Goal: Book appointment/travel/reservation

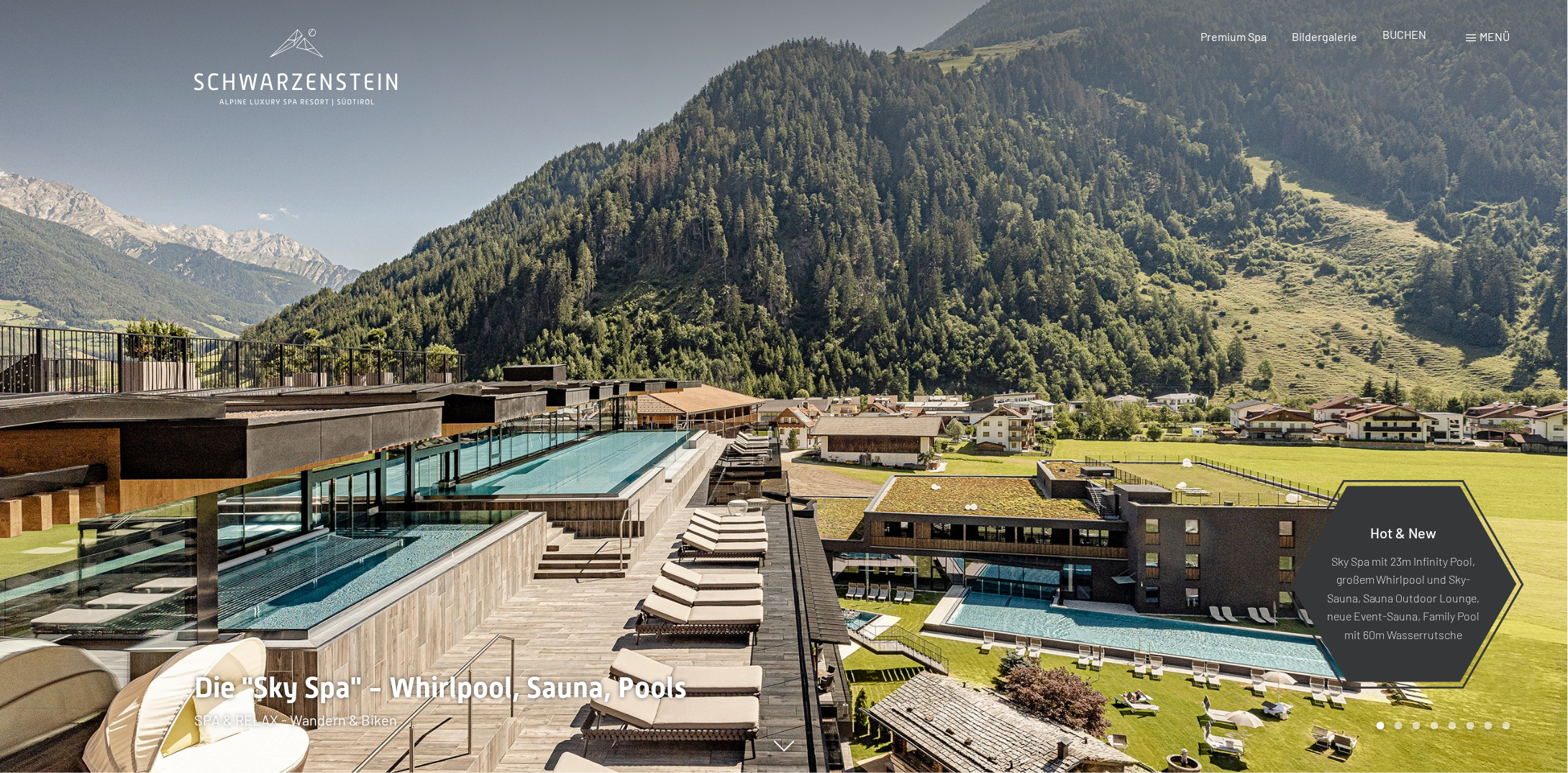
click at [1405, 41] on span "BUCHEN" at bounding box center [1404, 34] width 44 height 14
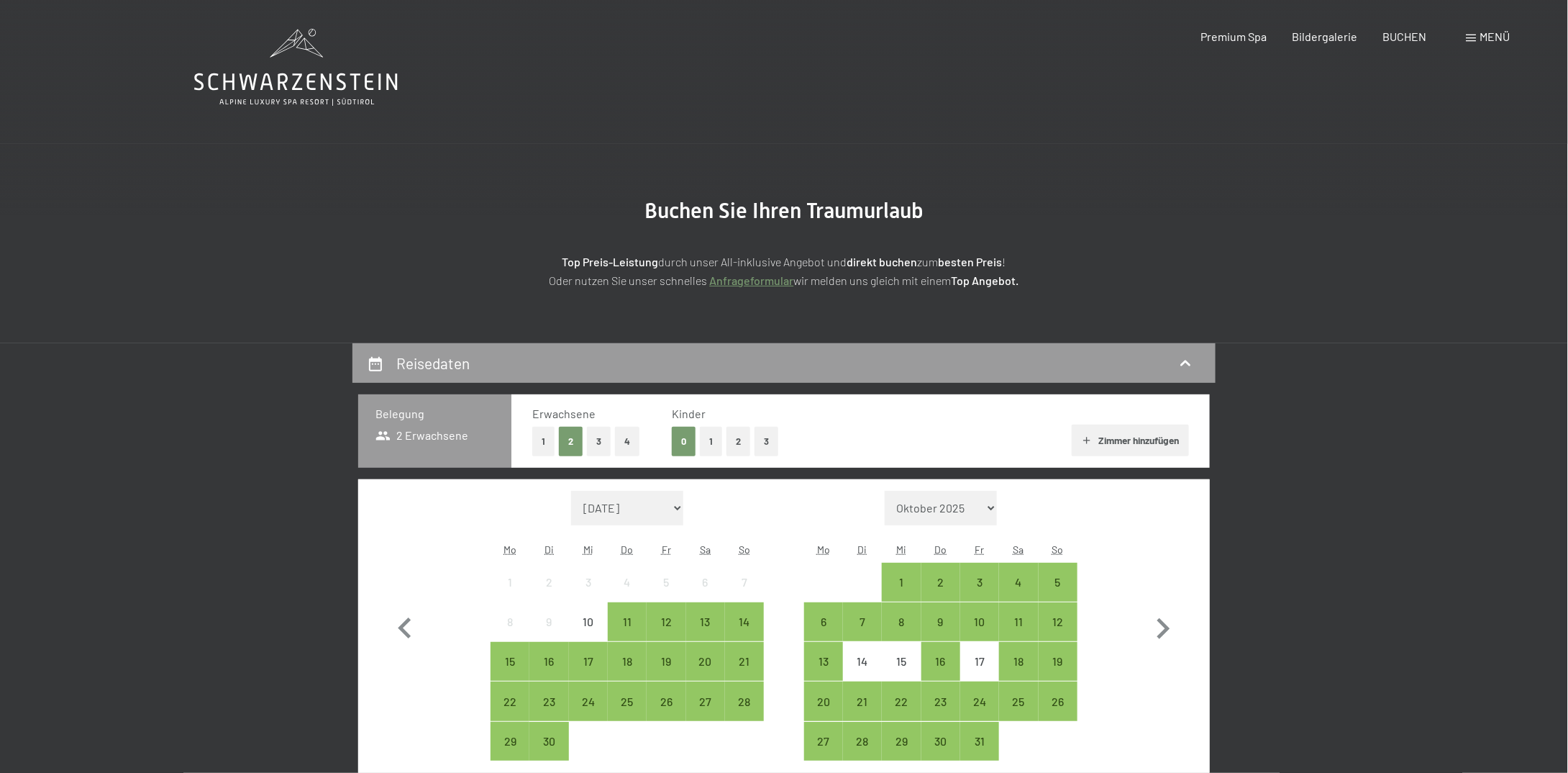
click at [728, 443] on button "2" at bounding box center [738, 441] width 23 height 29
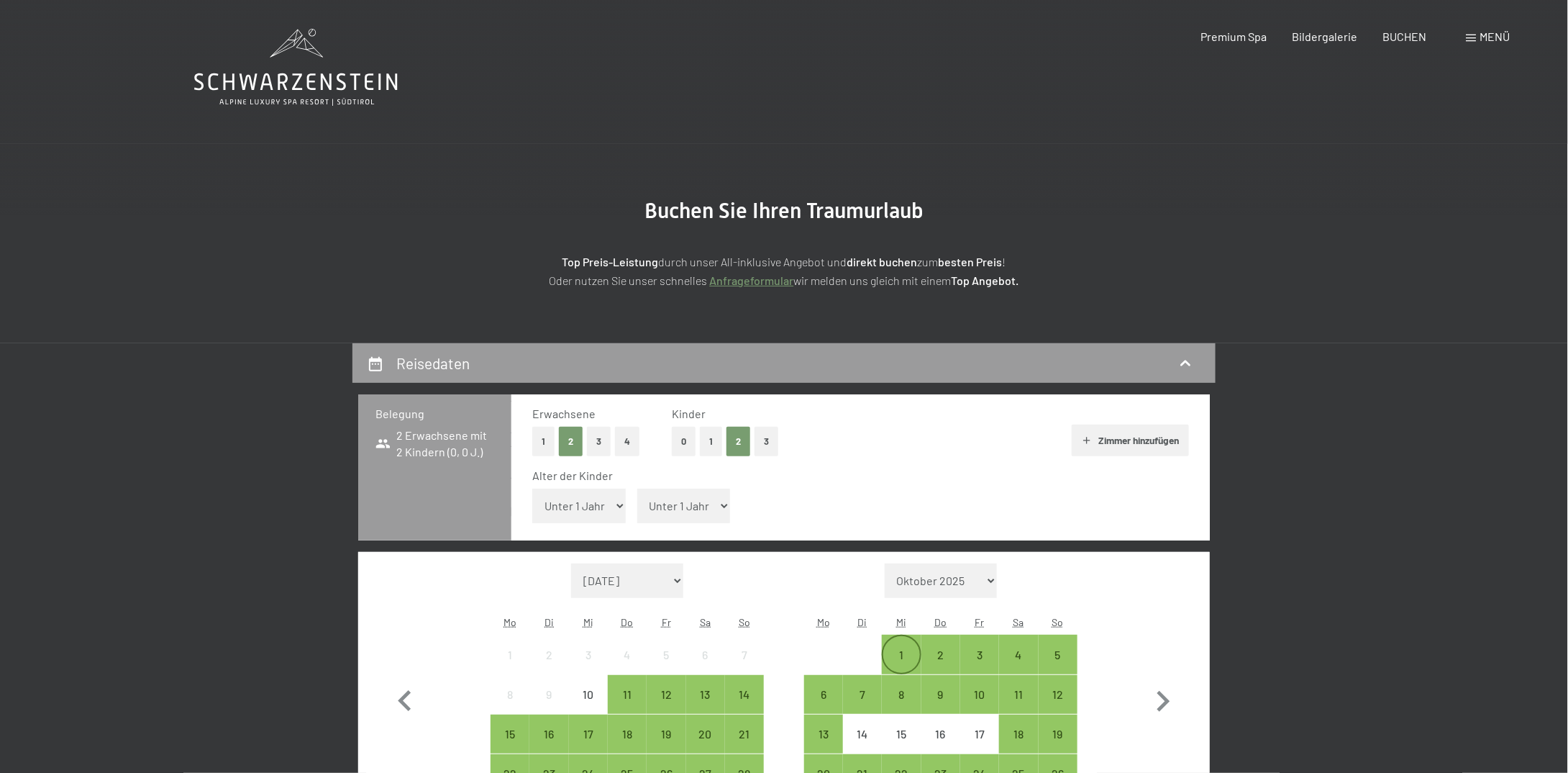
click at [912, 656] on div "1" at bounding box center [901, 666] width 36 height 36
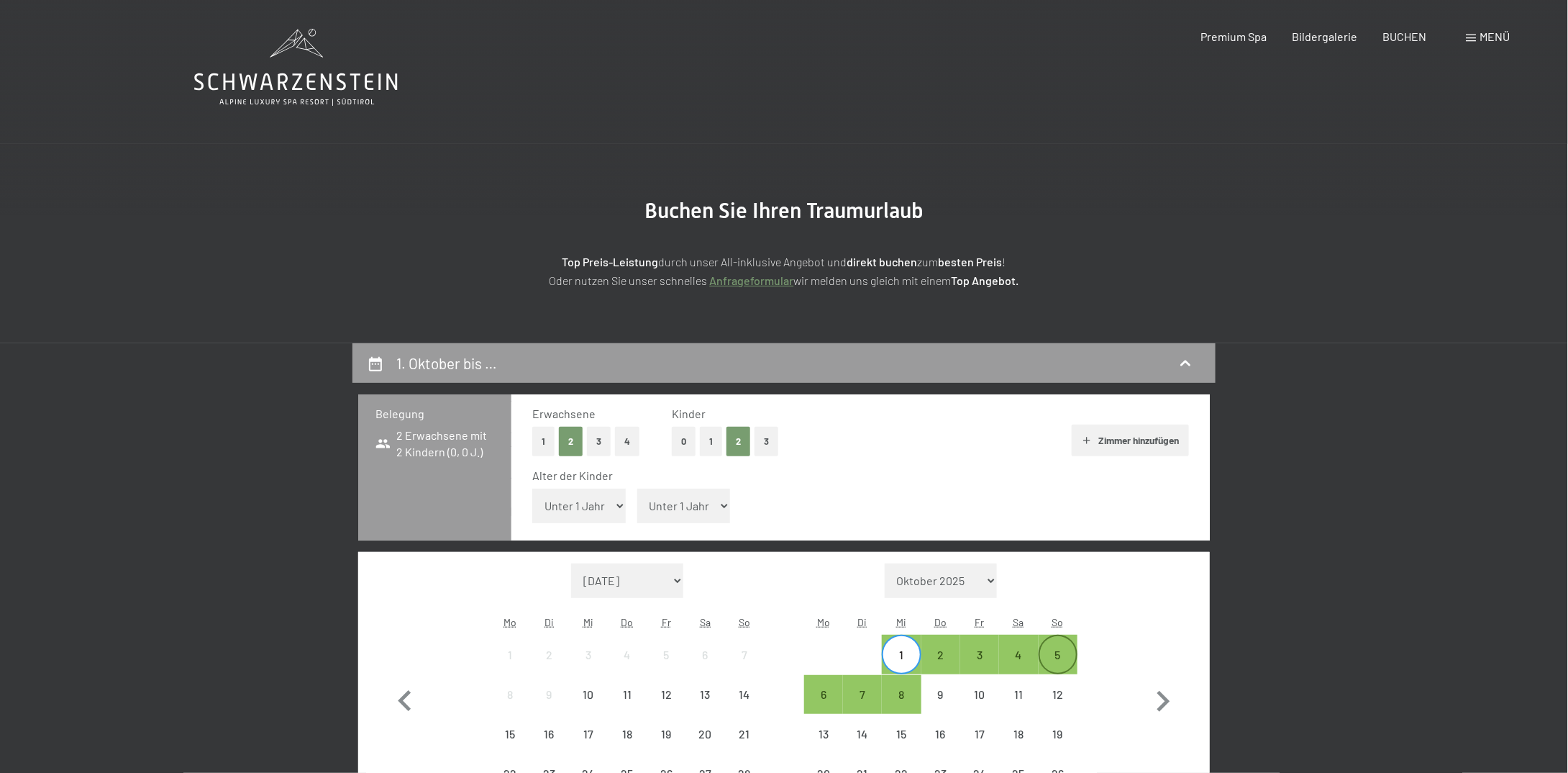
click at [1063, 656] on div "5" at bounding box center [1058, 666] width 36 height 36
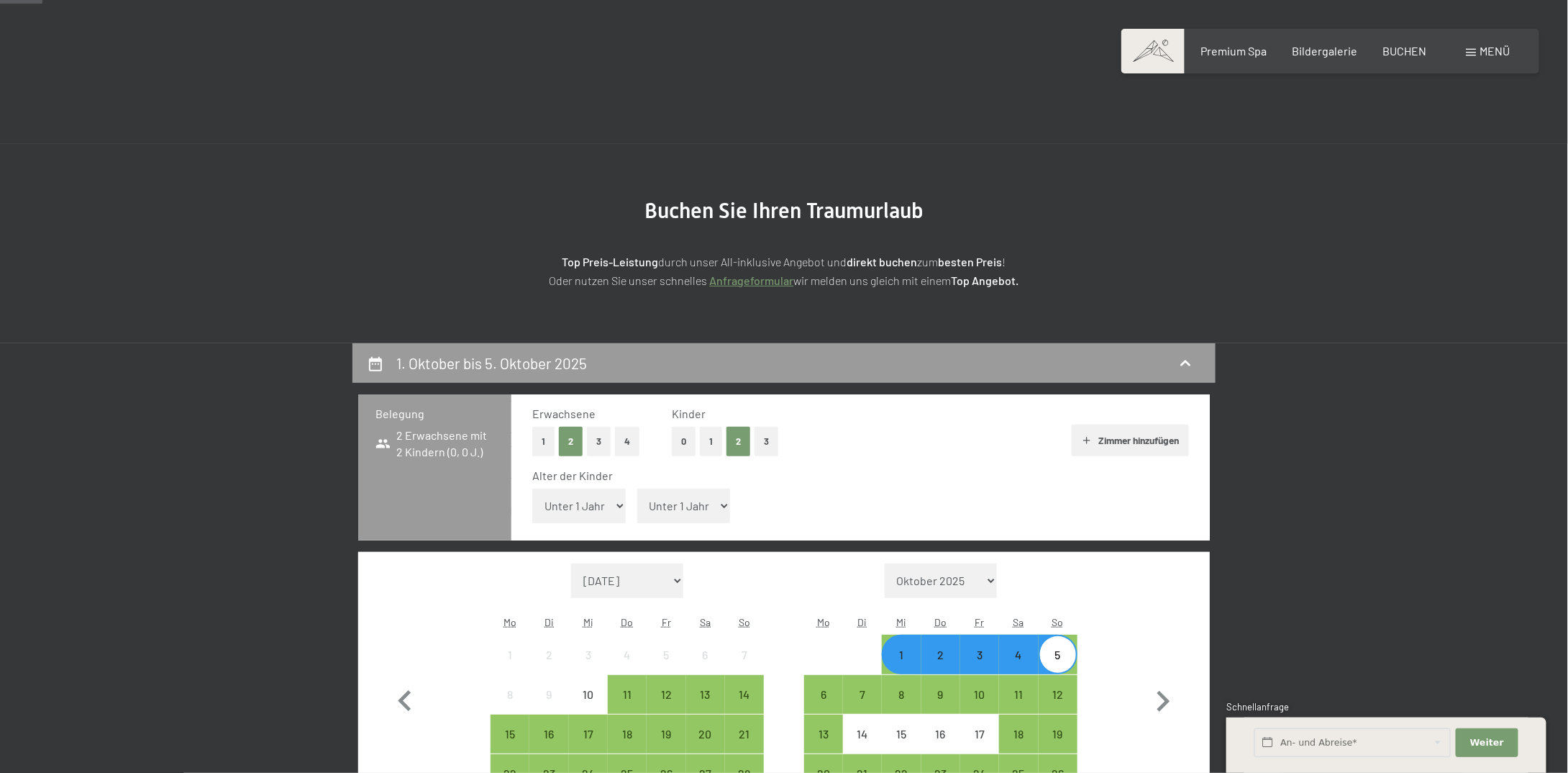
scroll to position [216, 0]
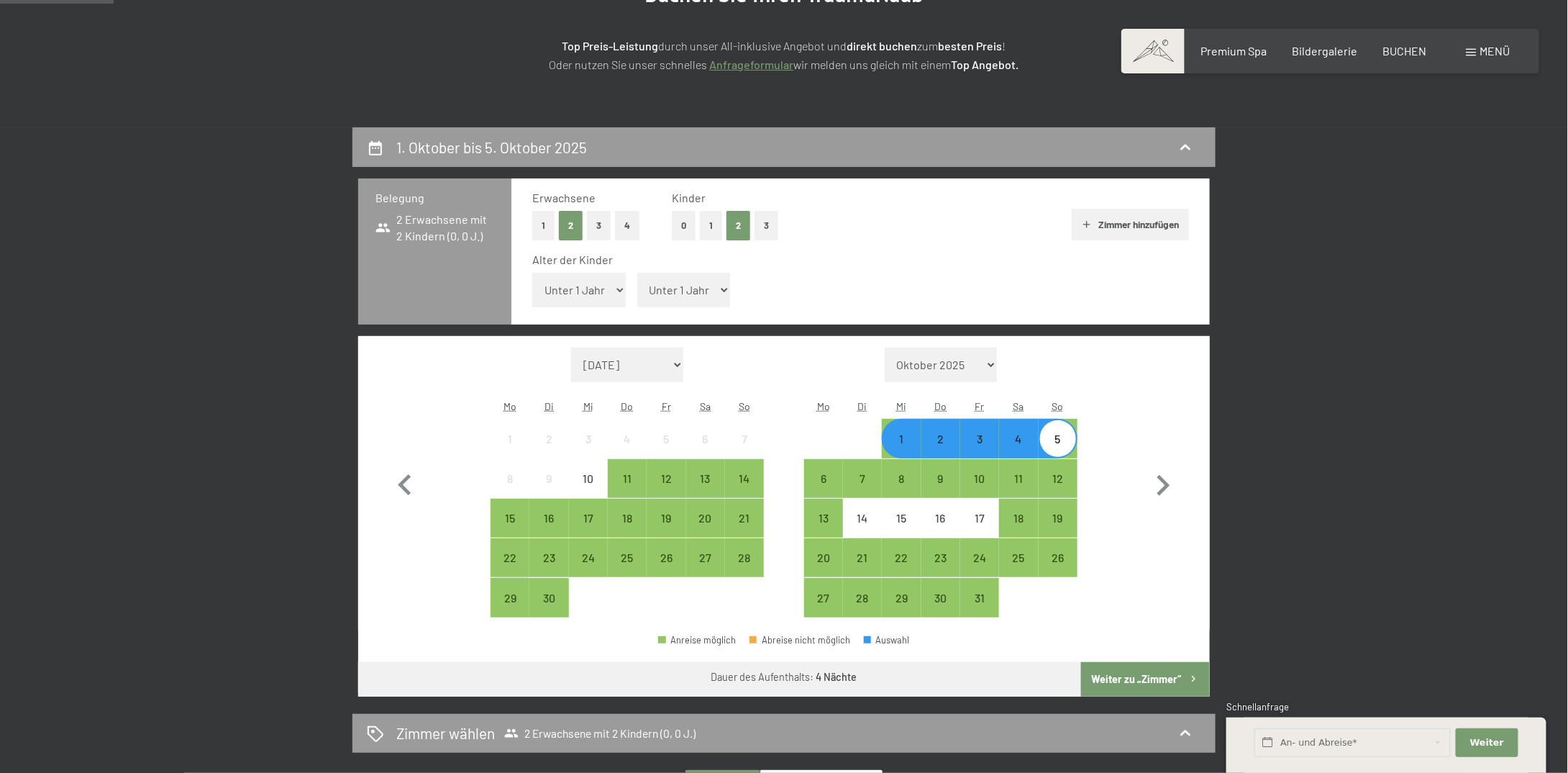
click at [601, 288] on select "Unter 1 Jahr 1 Jahr 2 Jahre 3 Jahre 4 Jahre 5 Jahre 6 Jahre 7 Jahre 8 Jahre 9 J…" at bounding box center [579, 290] width 93 height 35
select select "4"
click at [532, 273] on select "Unter 1 Jahr 1 Jahr 2 Jahre 3 Jahre 4 Jahre 5 Jahre 6 Jahre 7 Jahre 8 Jahre 9 J…" at bounding box center [579, 290] width 93 height 35
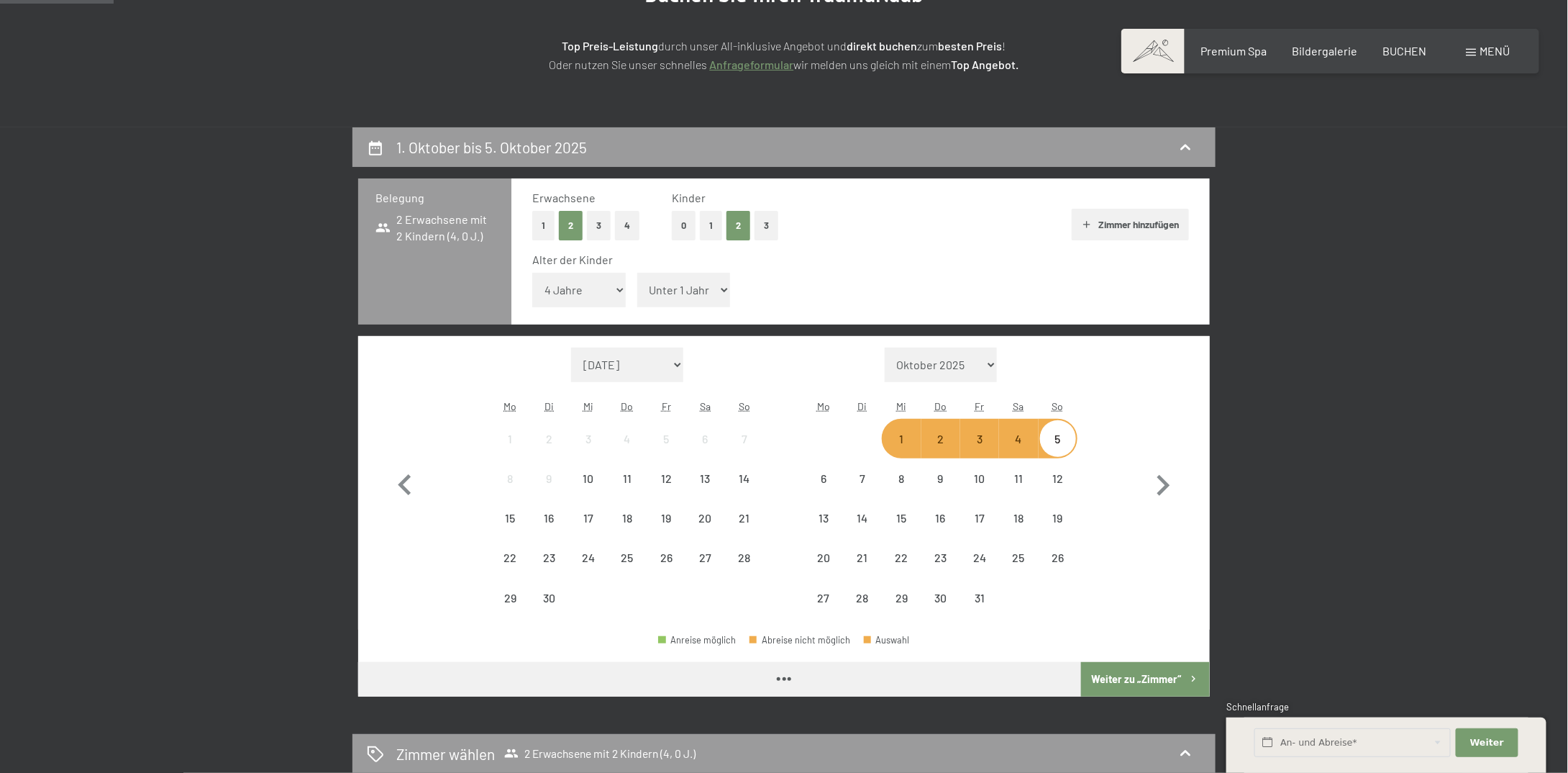
click at [666, 282] on select "Unter 1 Jahr 1 Jahr 2 Jahre 3 Jahre 4 Jahre 5 Jahre 6 Jahre 7 Jahre 8 Jahre 9 J…" at bounding box center [684, 290] width 93 height 35
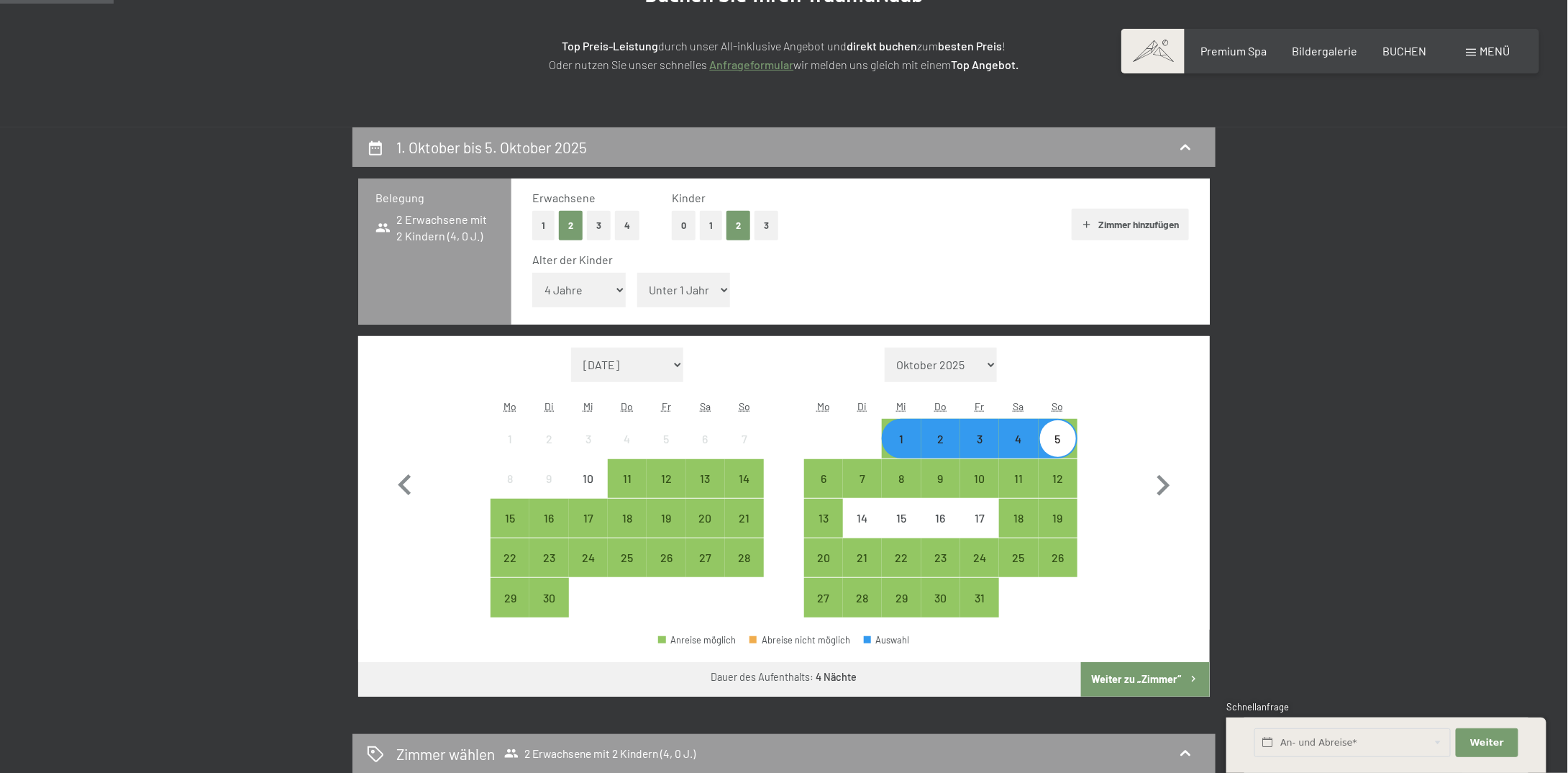
select select "9"
click at [637, 273] on select "Unter 1 Jahr 1 Jahr 2 Jahre 3 Jahre 4 Jahre 5 Jahre 6 Jahre 7 Jahre 8 Jahre 9 J…" at bounding box center [684, 290] width 93 height 35
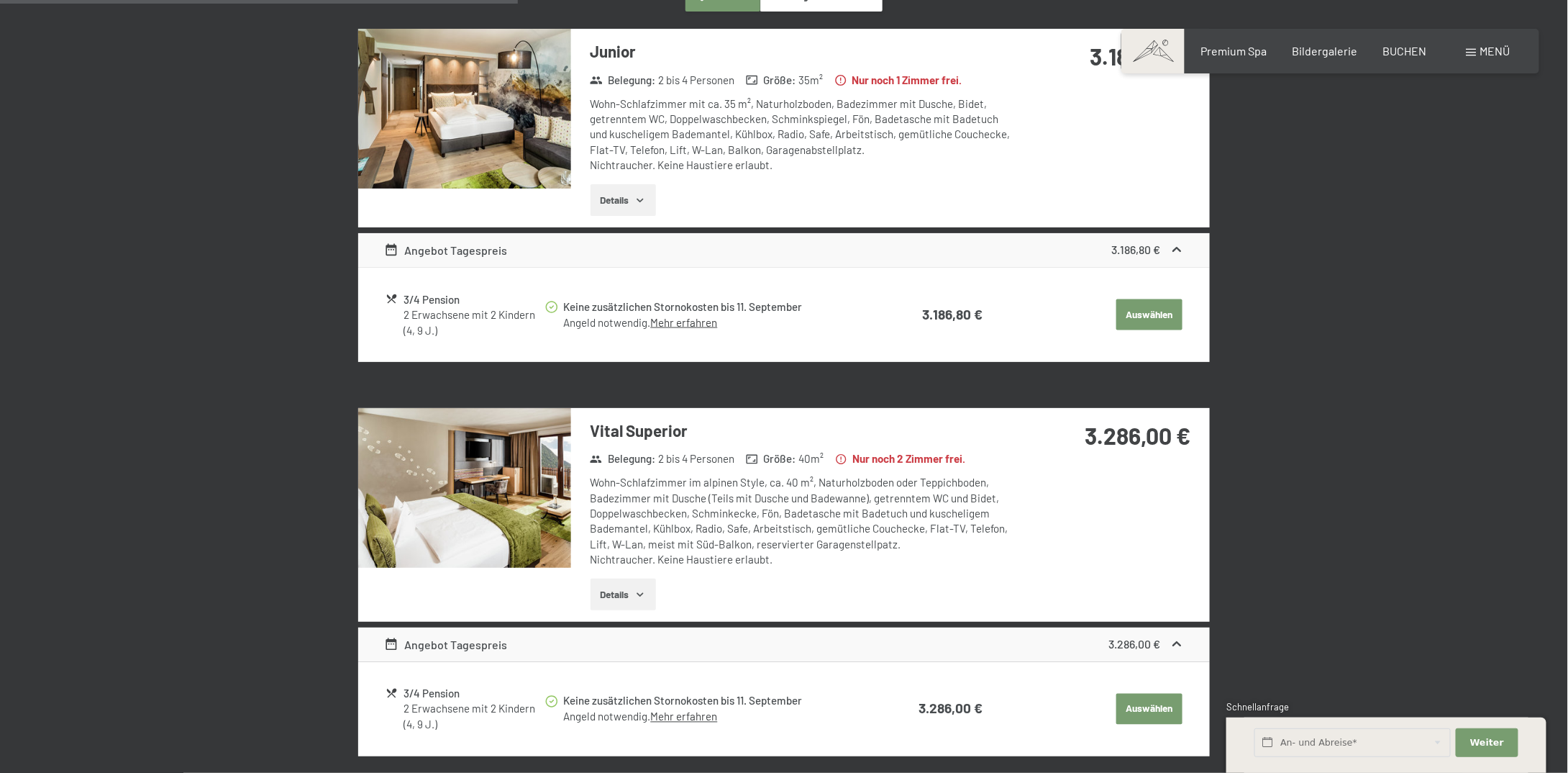
scroll to position [791, 0]
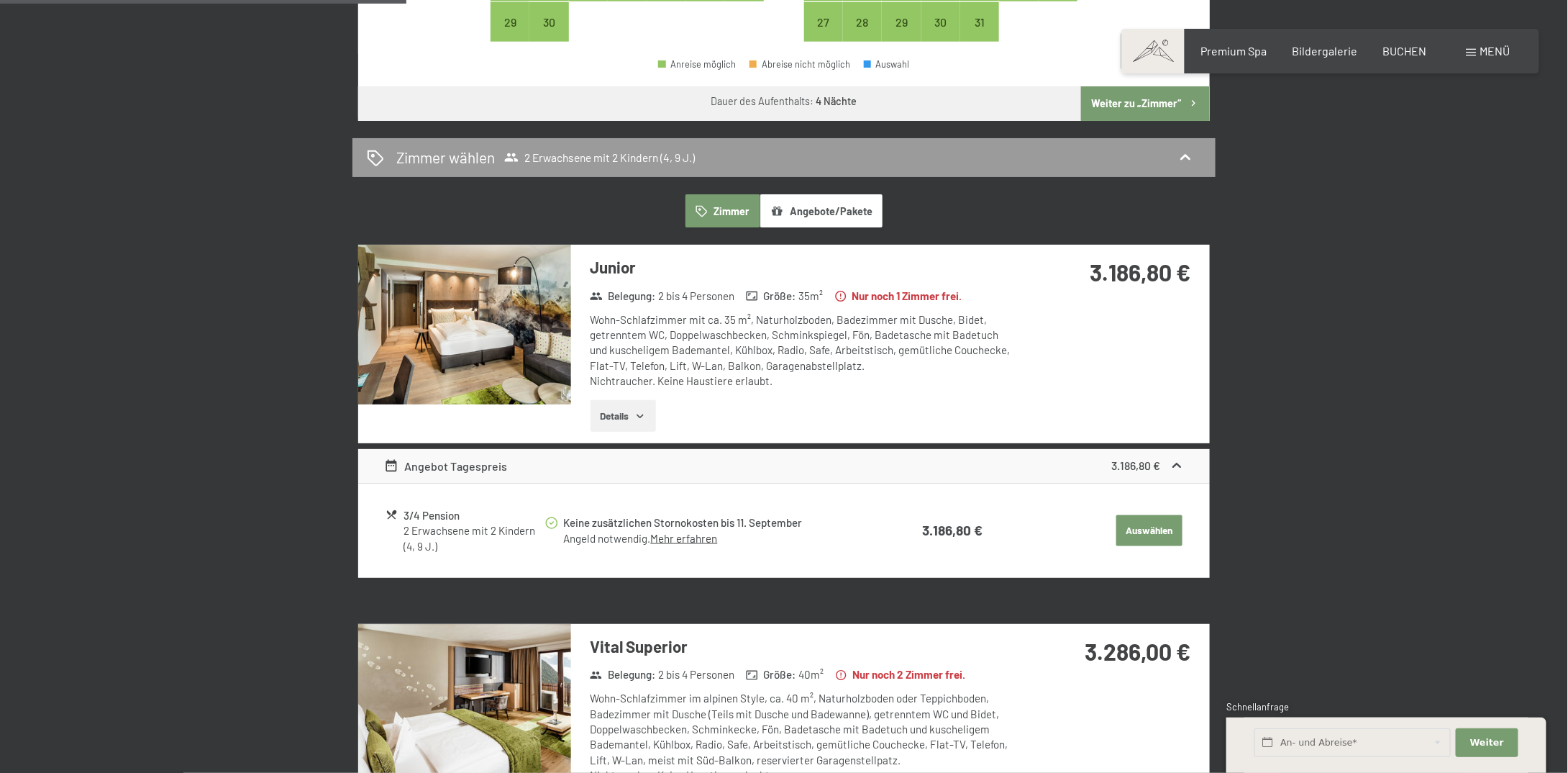
click at [1154, 532] on button "Auswählen" at bounding box center [1149, 531] width 66 height 32
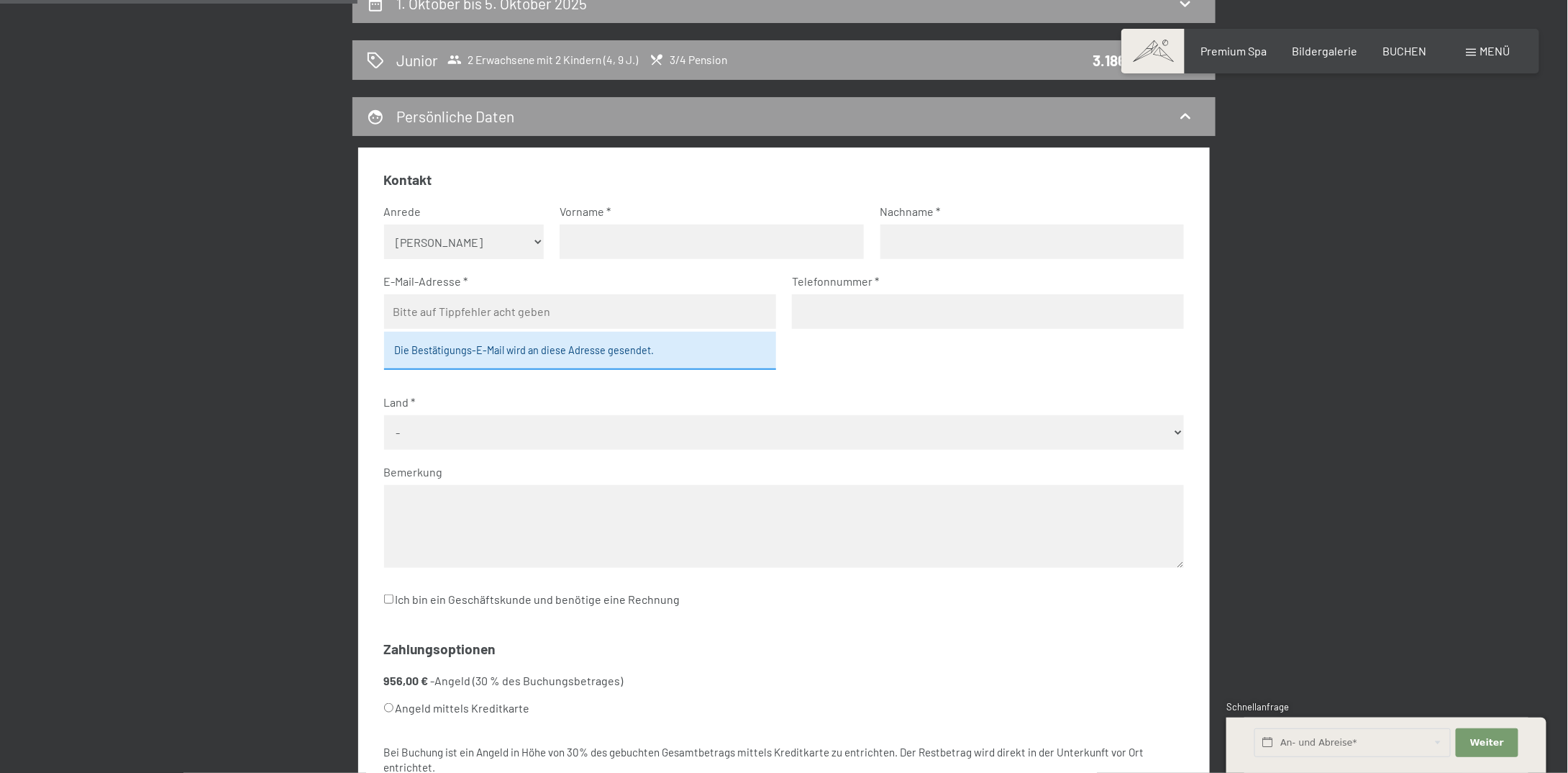
scroll to position [0, 0]
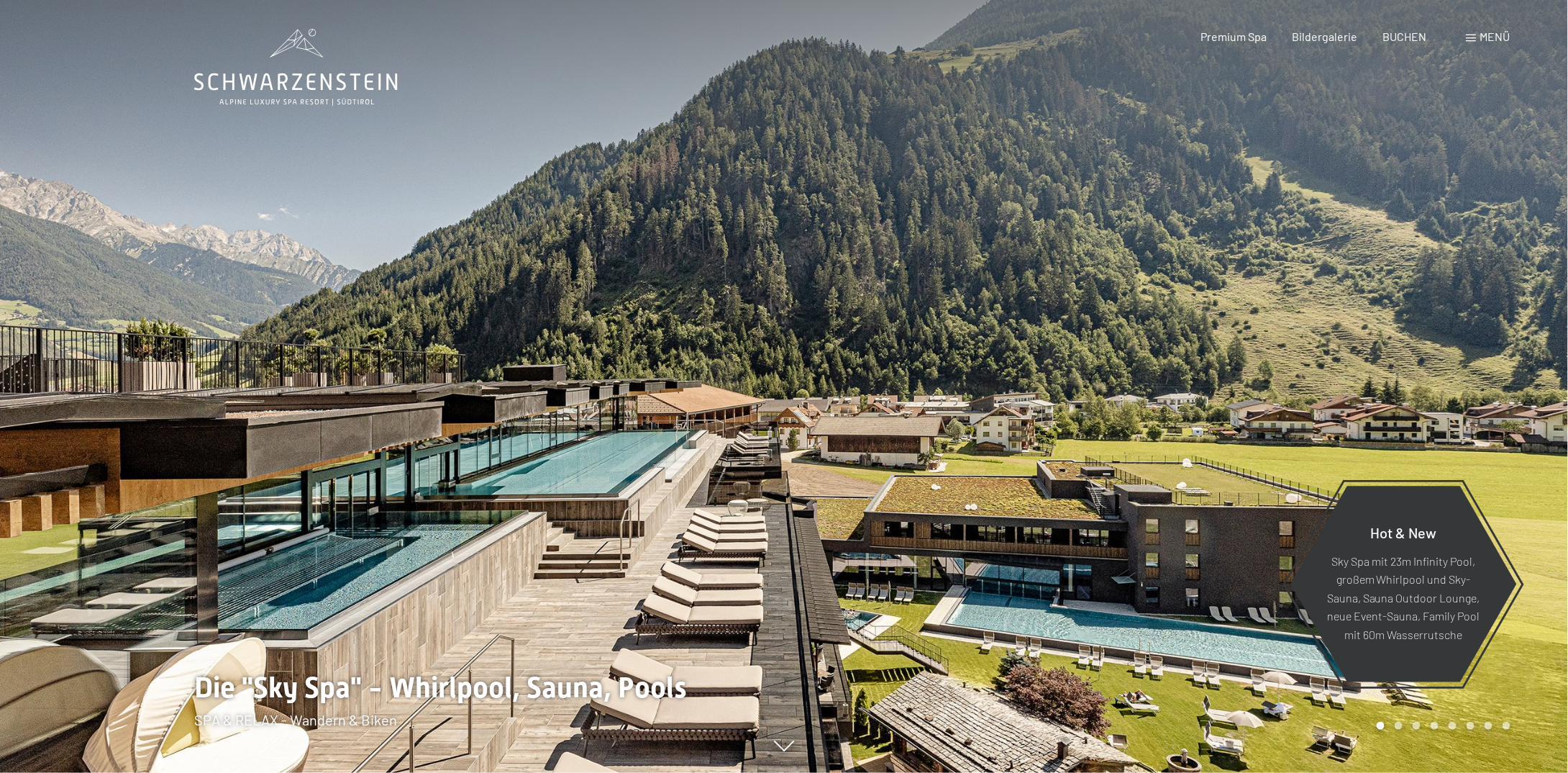
scroll to position [72, 0]
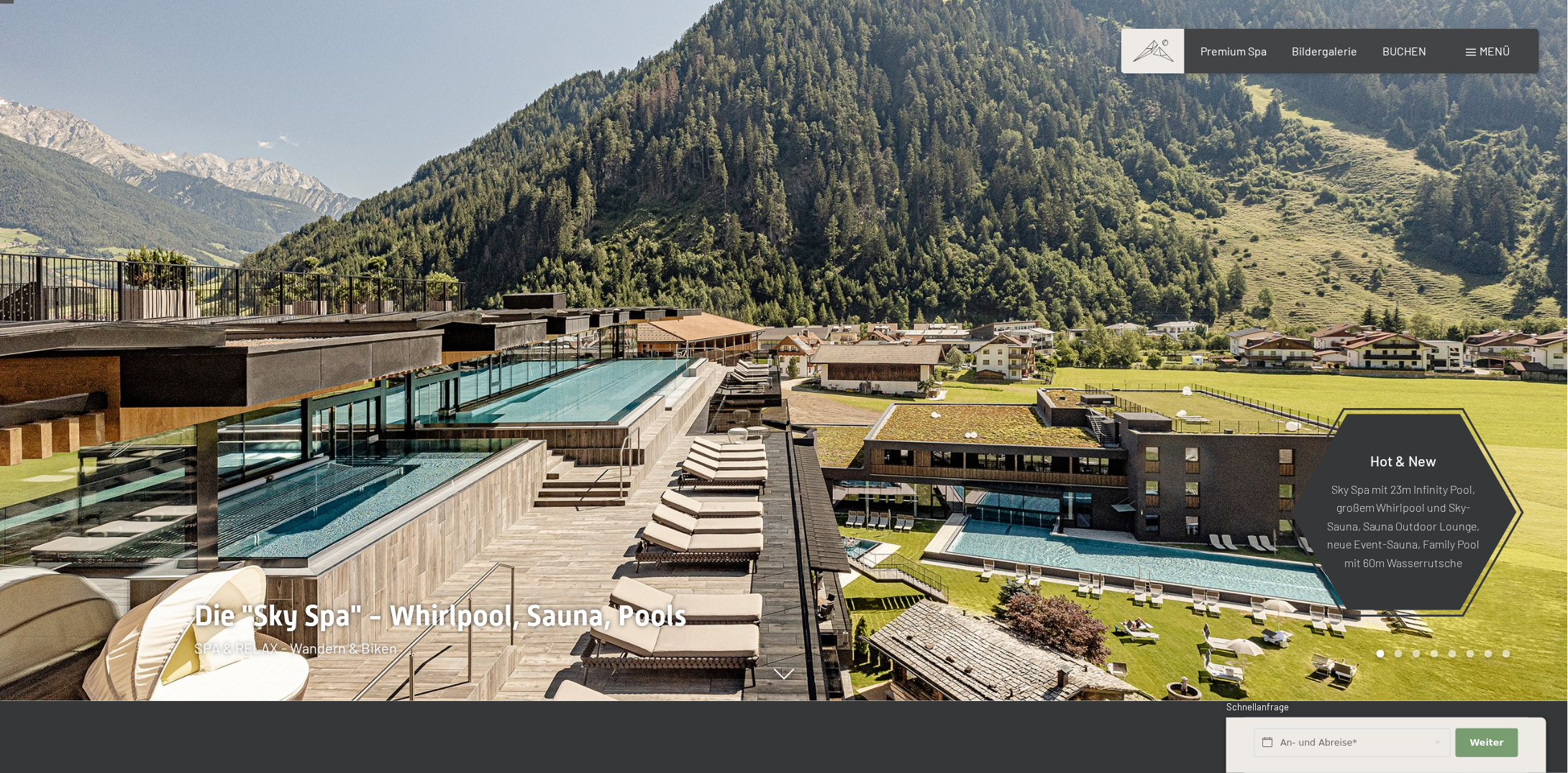
click at [1404, 44] on div "Buchen Anfragen Premium Spa Bildergalerie BUCHEN Menü DE IT EN Gutschein Bilder…" at bounding box center [1330, 51] width 361 height 16
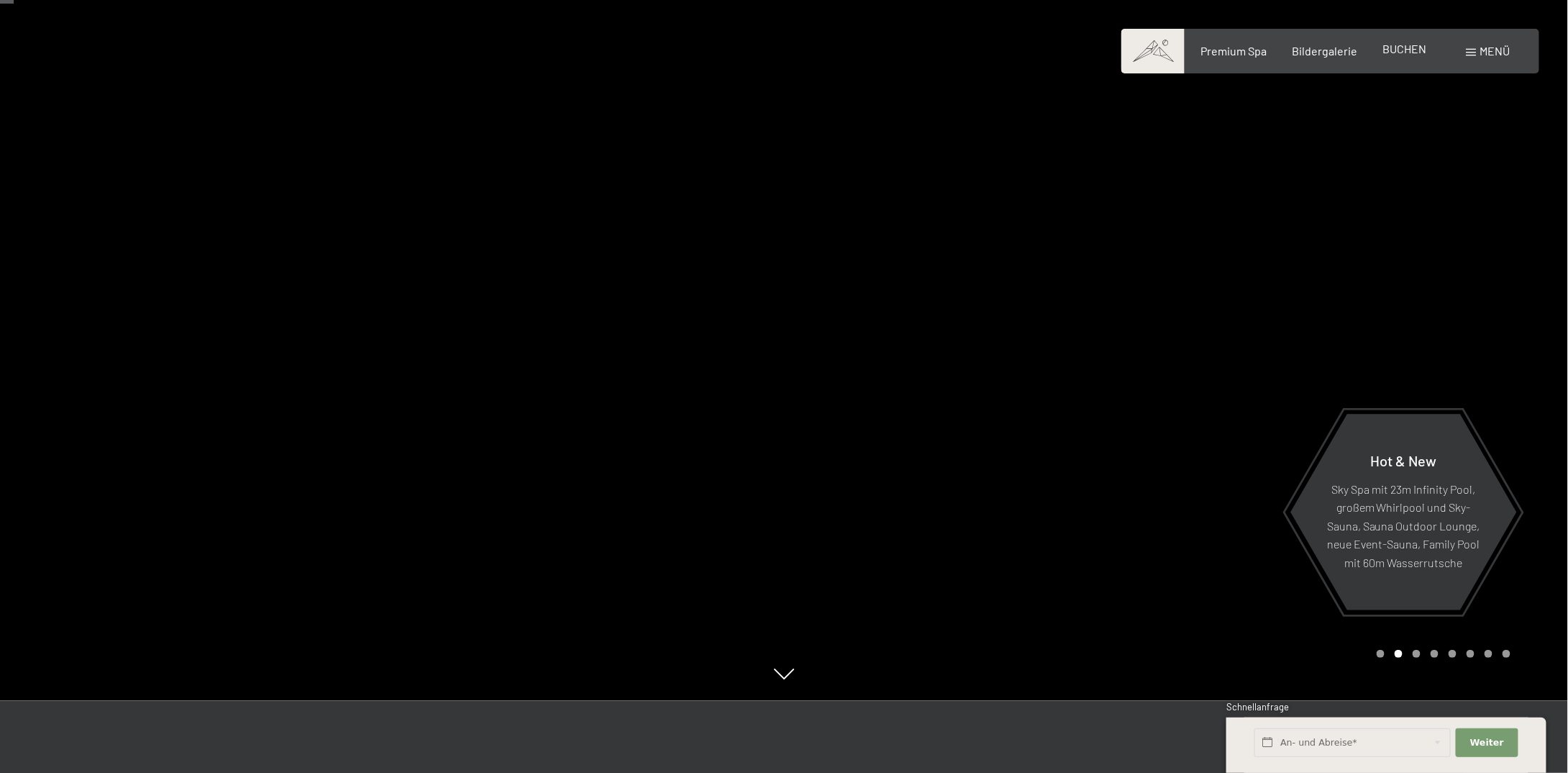
click at [1408, 49] on span "BUCHEN" at bounding box center [1404, 48] width 44 height 14
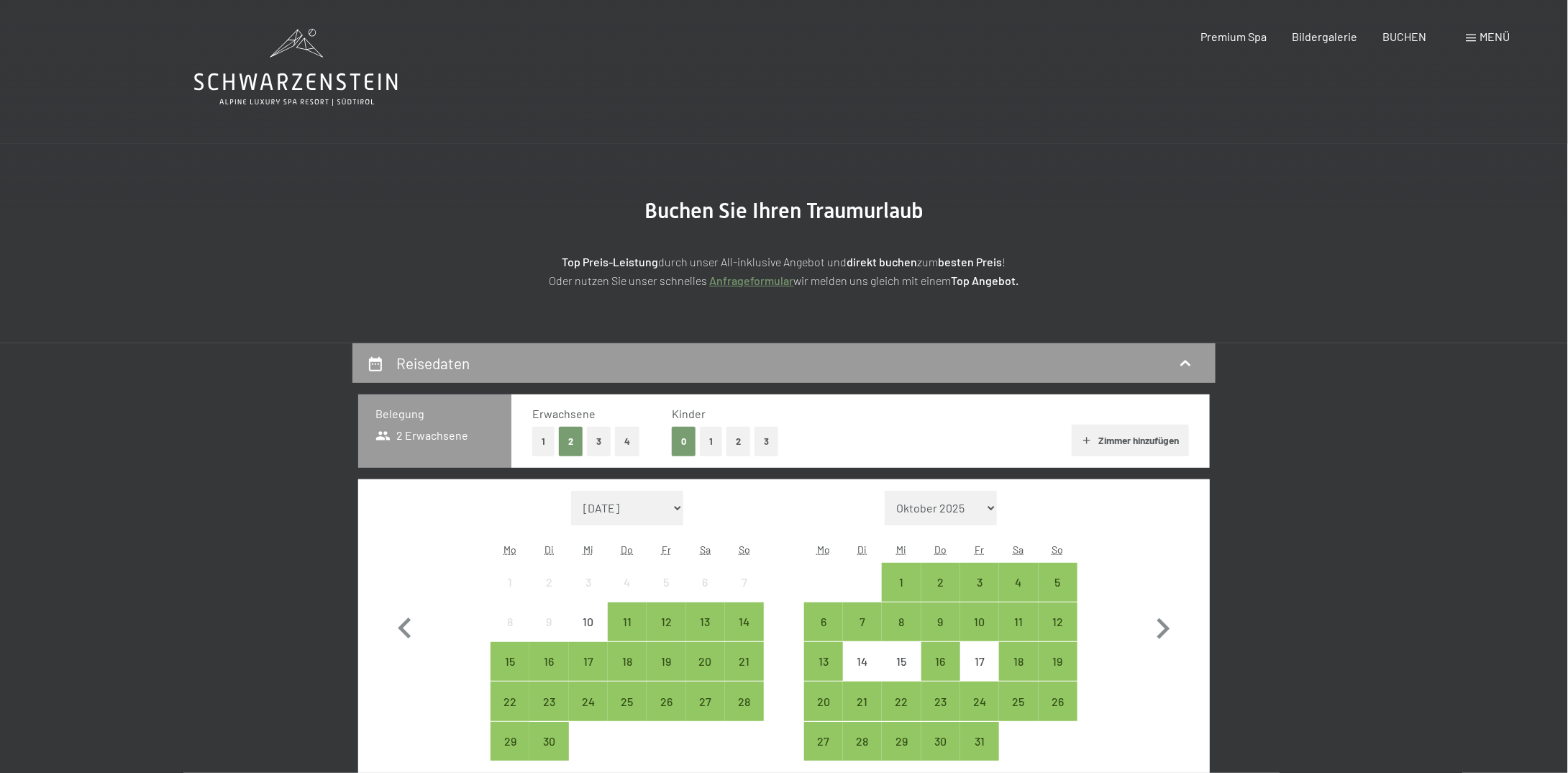
click at [732, 441] on button "2" at bounding box center [738, 441] width 23 height 29
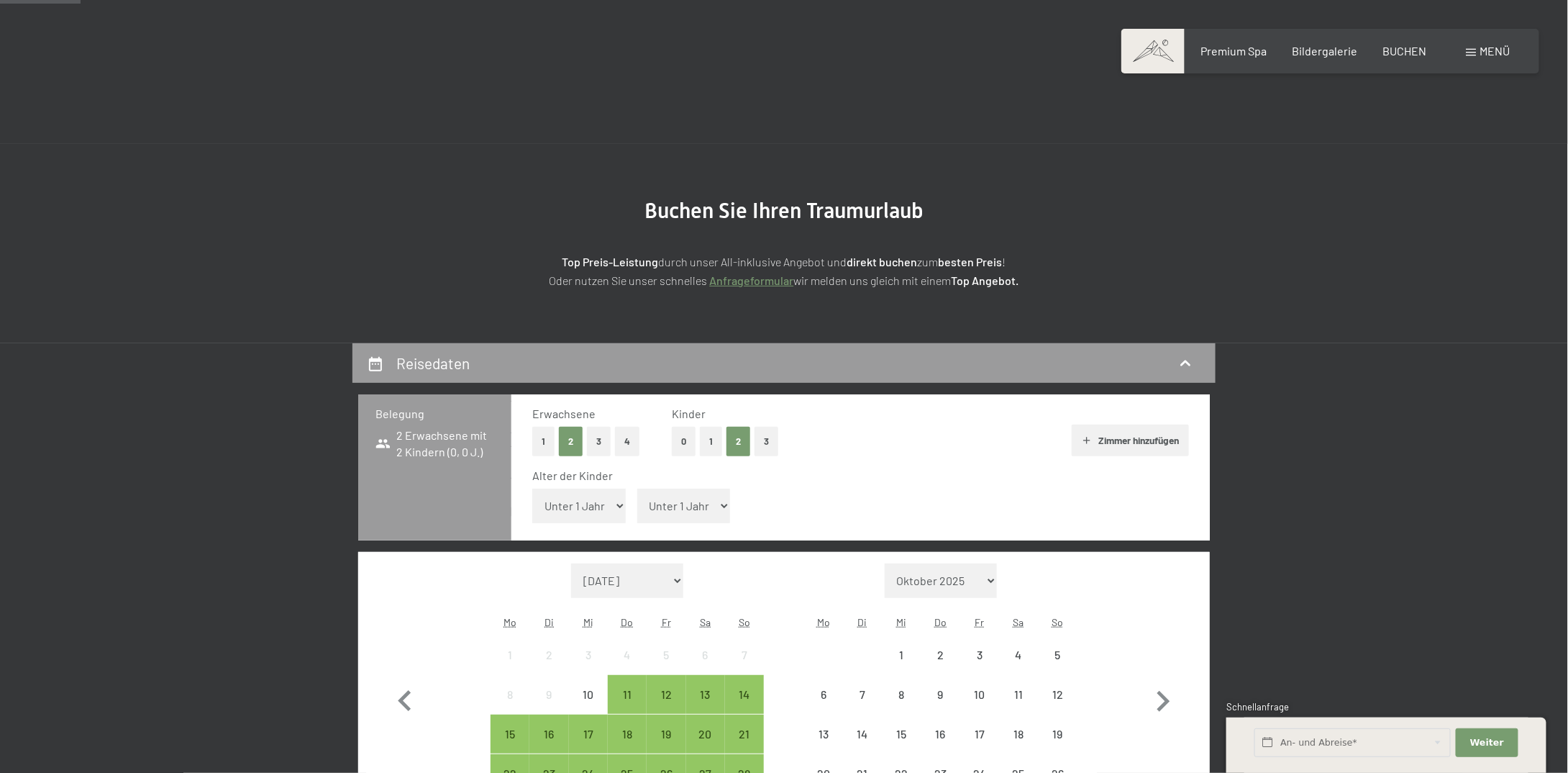
scroll to position [72, 0]
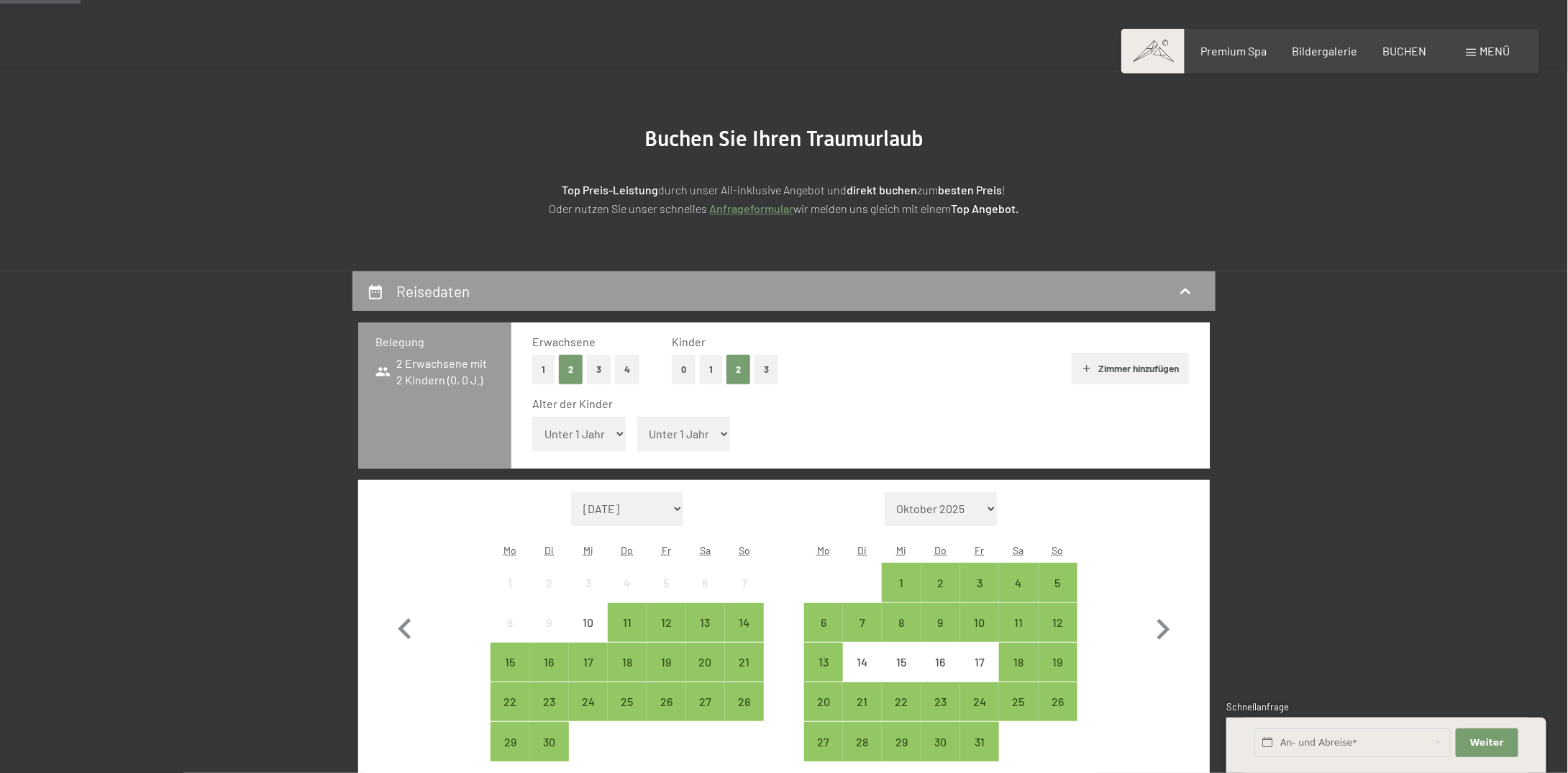
click at [554, 434] on select "Unter 1 Jahr 1 Jahr 2 Jahre 3 Jahre 4 Jahre 5 Jahre 6 Jahre 7 Jahre 8 Jahre 9 J…" at bounding box center [579, 434] width 93 height 35
select select "4"
click at [532, 416] on select "Unter 1 Jahr 1 Jahr 2 Jahre 3 Jahre 4 Jahre 5 Jahre 6 Jahre 7 Jahre 8 Jahre 9 J…" at bounding box center [579, 434] width 93 height 35
click at [665, 440] on select "Unter 1 Jahr 1 Jahr 2 Jahre 3 Jahre 4 Jahre 5 Jahre 6 Jahre 7 Jahre 8 Jahre 9 J…" at bounding box center [684, 434] width 93 height 35
select select "9"
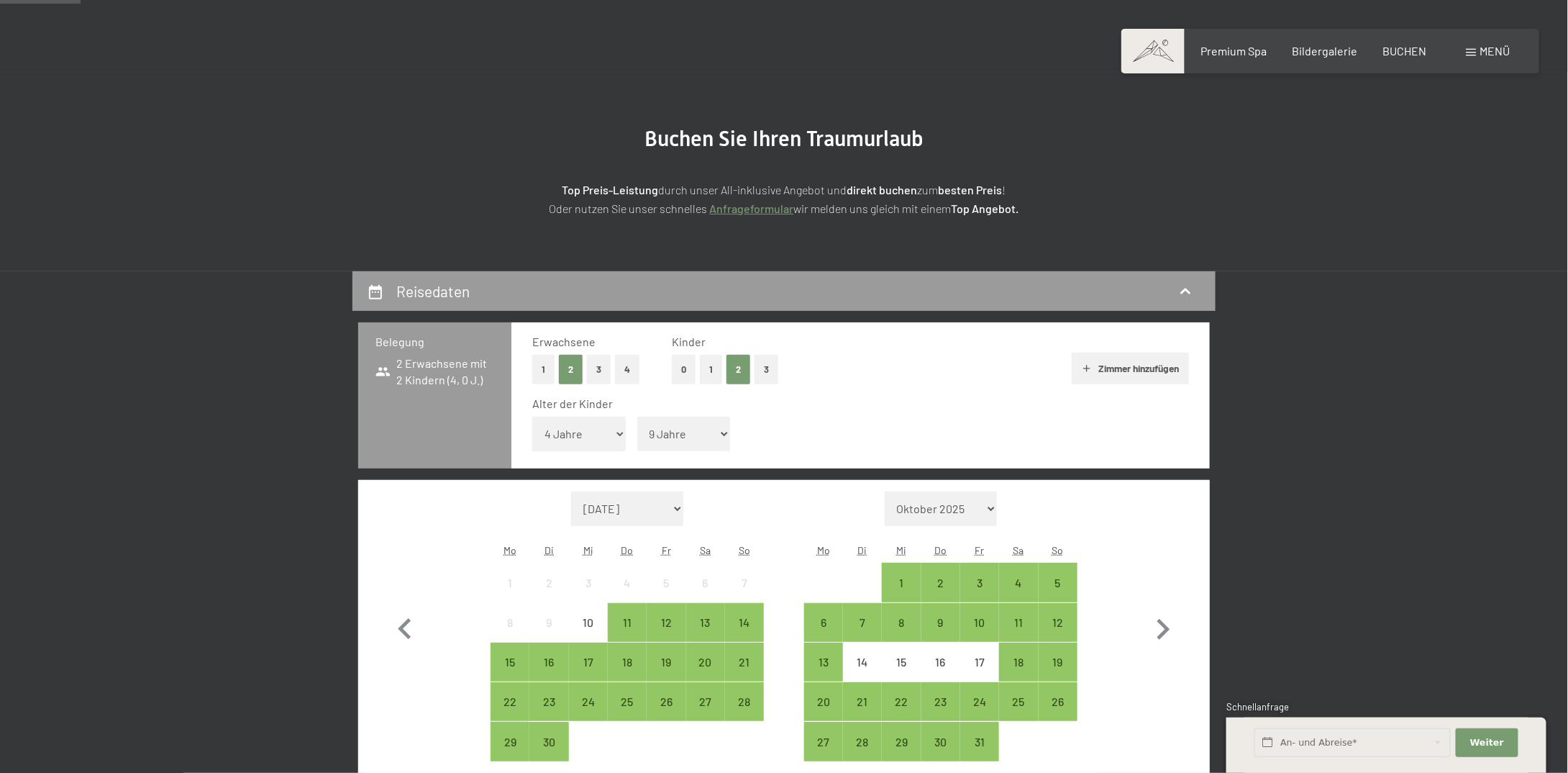
click at [637, 416] on select "Unter 1 Jahr 1 Jahr 2 Jahre 3 Jahre 4 Jahre 5 Jahre 6 Jahre 7 Jahre 8 Jahre 9 J…" at bounding box center [684, 434] width 93 height 35
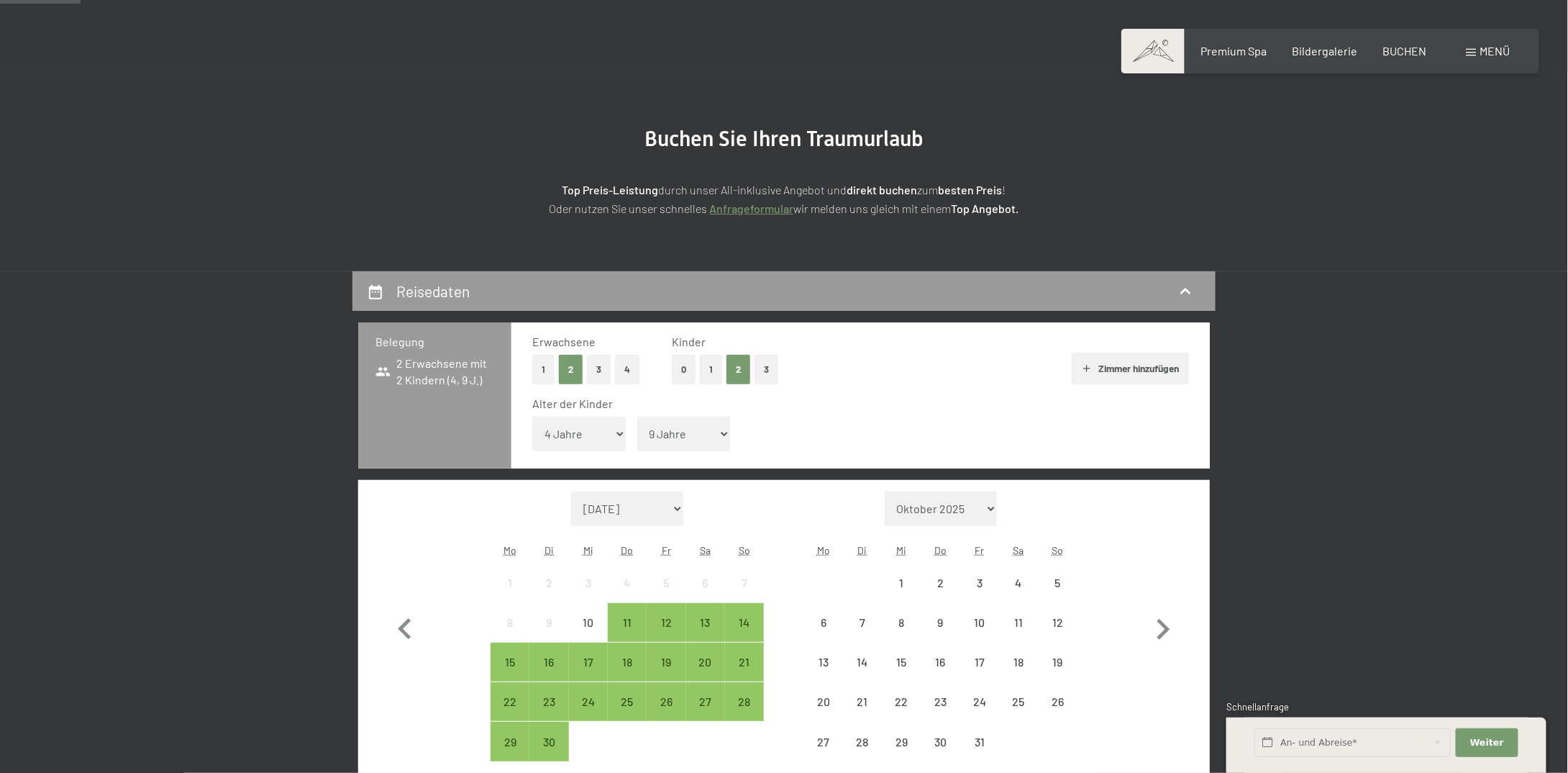
click at [1126, 373] on button "Zimmer hinzufügen" at bounding box center [1130, 368] width 117 height 32
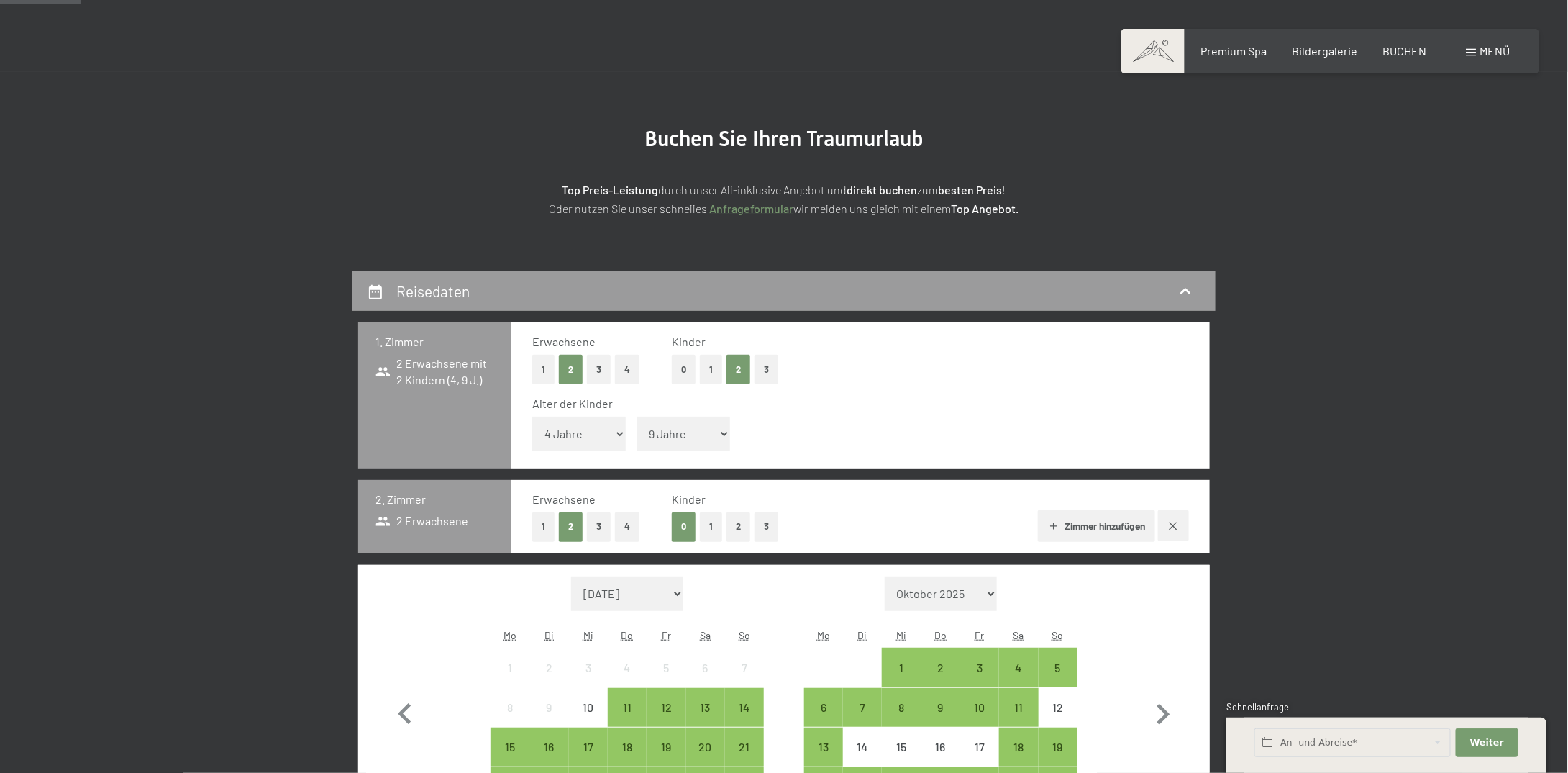
click at [534, 531] on button "1" at bounding box center [543, 527] width 22 height 29
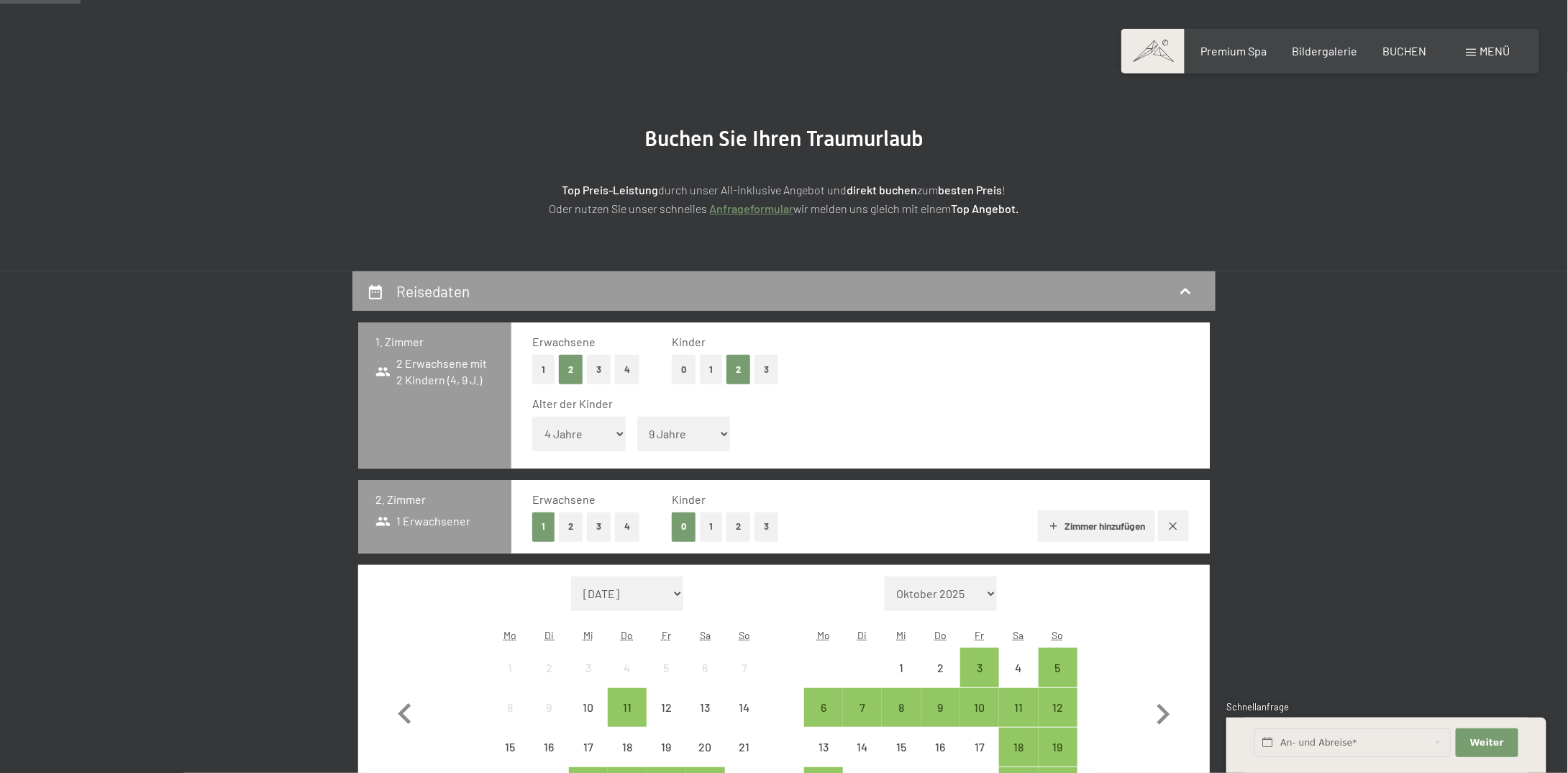
click at [709, 528] on button "1" at bounding box center [711, 527] width 22 height 29
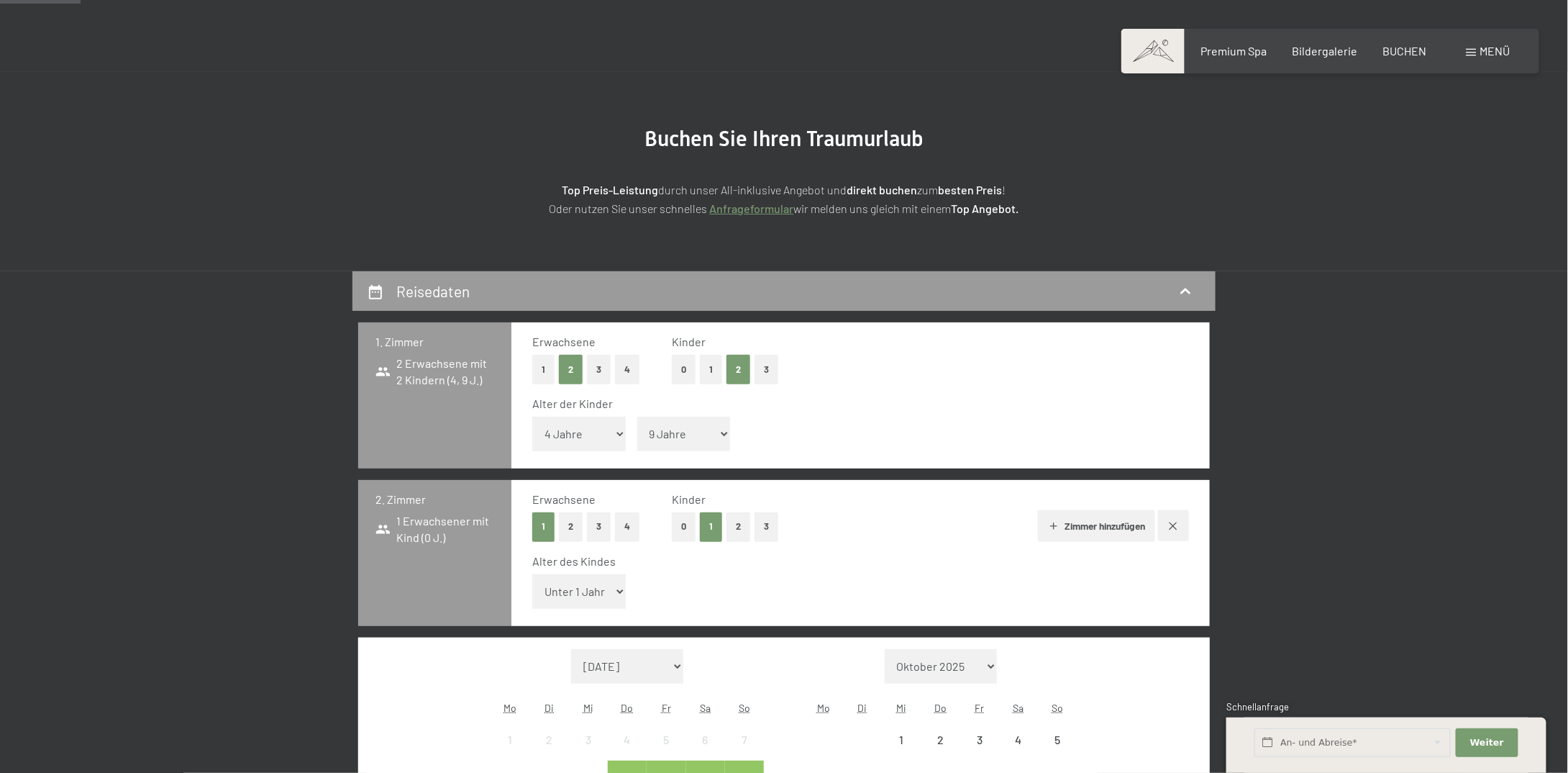
click at [735, 529] on button "2" at bounding box center [738, 527] width 23 height 29
click at [709, 374] on button "1" at bounding box center [711, 370] width 22 height 29
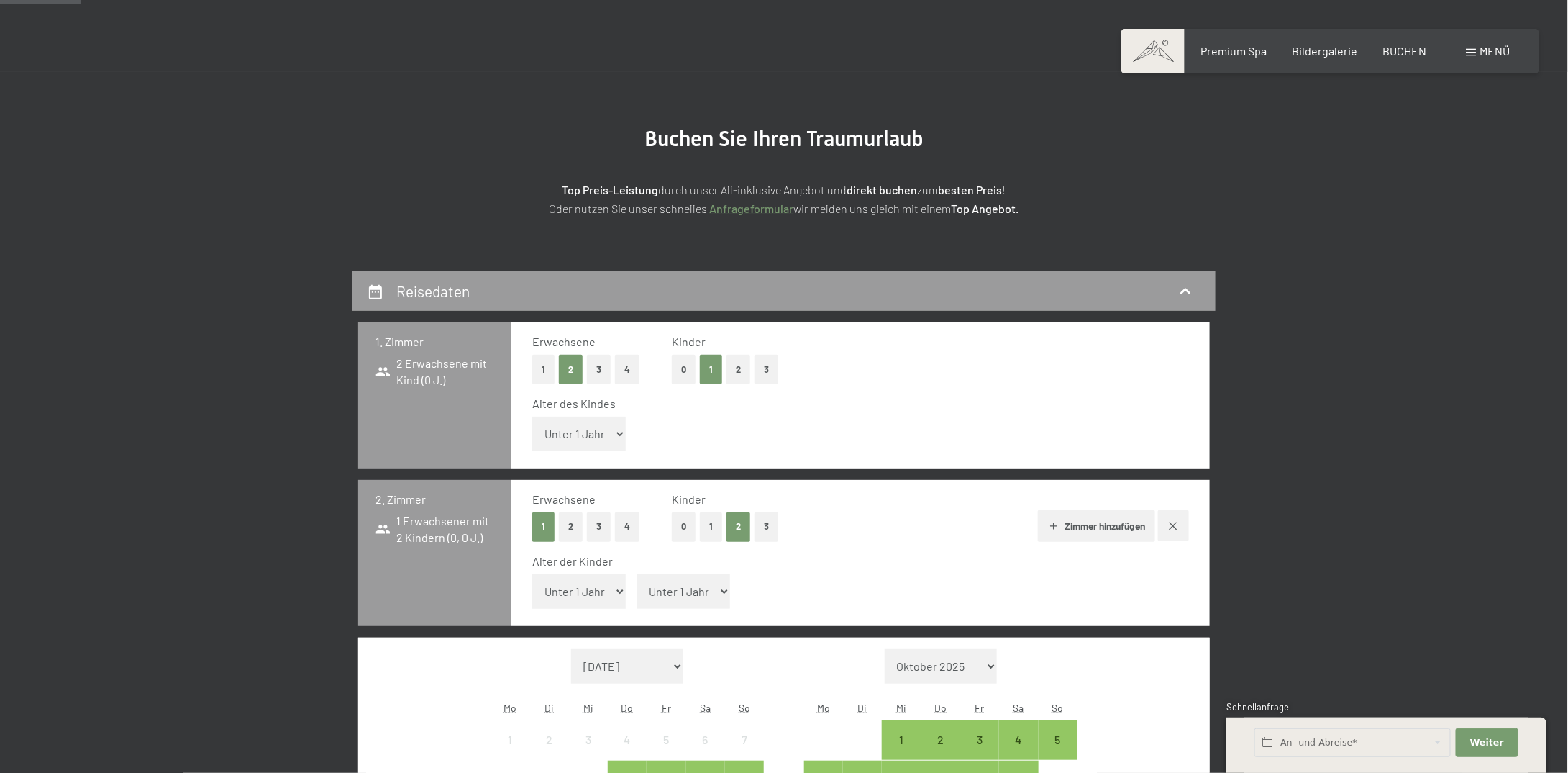
click at [595, 442] on select "Unter 1 Jahr 1 Jahr 2 Jahre 3 Jahre 4 Jahre 5 Jahre 6 Jahre 7 Jahre 8 Jahre 9 J…" at bounding box center [579, 434] width 93 height 35
select select "9"
click at [532, 416] on select "Unter 1 Jahr 1 Jahr 2 Jahre 3 Jahre 4 Jahre 5 Jahre 6 Jahre 7 Jahre 8 Jahre 9 J…" at bounding box center [579, 434] width 93 height 35
click at [612, 591] on select "Unter 1 Jahr 1 Jahr 2 Jahre 3 Jahre 4 Jahre 5 Jahre 6 Jahre 7 Jahre 8 Jahre 9 J…" at bounding box center [579, 592] width 93 height 35
select select "4"
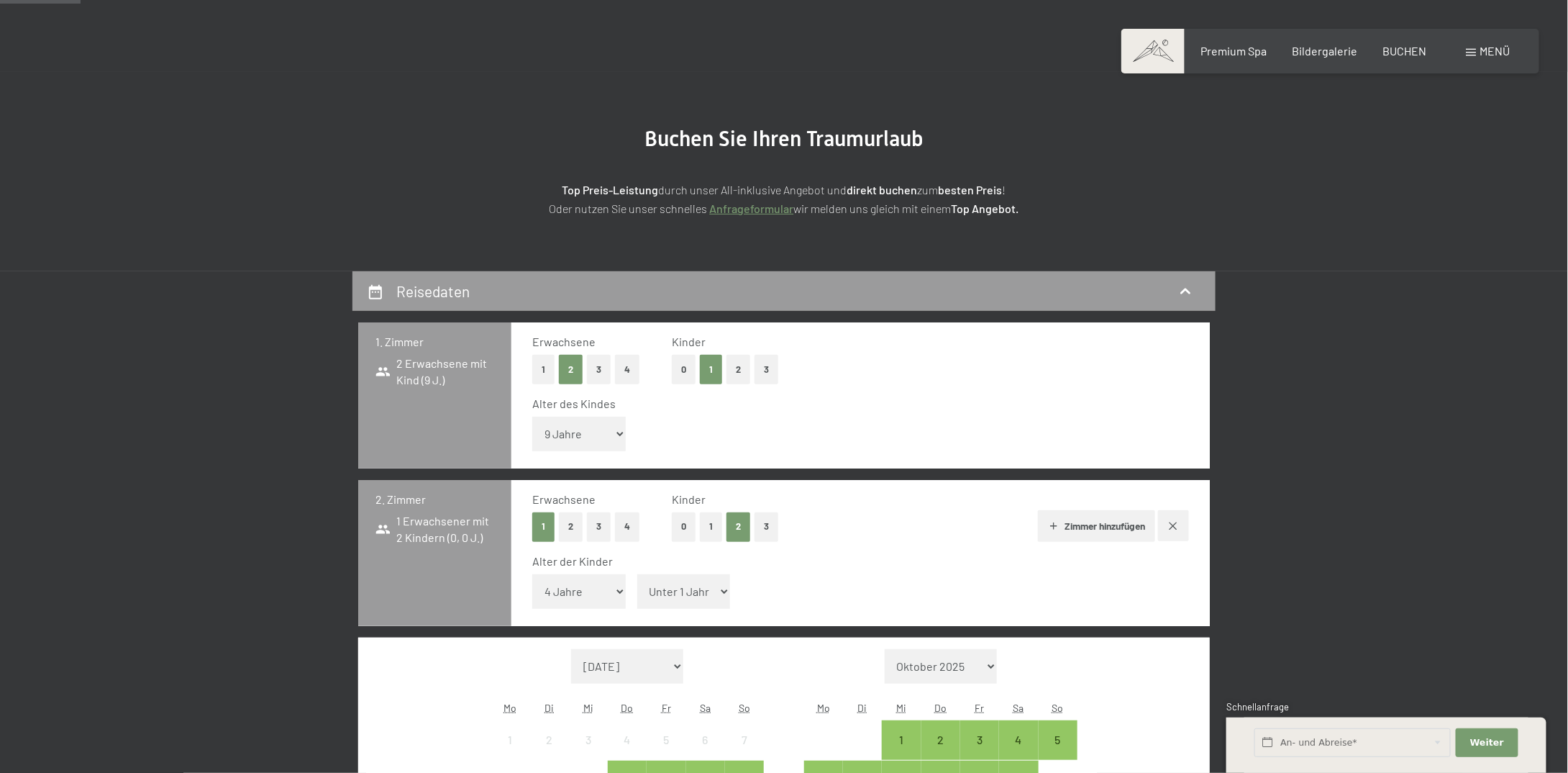
click at [532, 574] on select "Unter 1 Jahr 1 Jahr 2 Jahre 3 Jahre 4 Jahre 5 Jahre 6 Jahre 7 Jahre 8 Jahre 9 J…" at bounding box center [579, 592] width 93 height 35
click at [706, 589] on select "Unter 1 Jahr 1 Jahr 2 Jahre 3 Jahre 4 Jahre 5 Jahre 6 Jahre 7 Jahre 8 Jahre 9 J…" at bounding box center [684, 592] width 93 height 35
select select "5"
click at [637, 574] on select "Unter 1 Jahr 1 Jahr 2 Jahre 3 Jahre 4 Jahre 5 Jahre 6 Jahre 7 Jahre 8 Jahre 9 J…" at bounding box center [684, 592] width 93 height 35
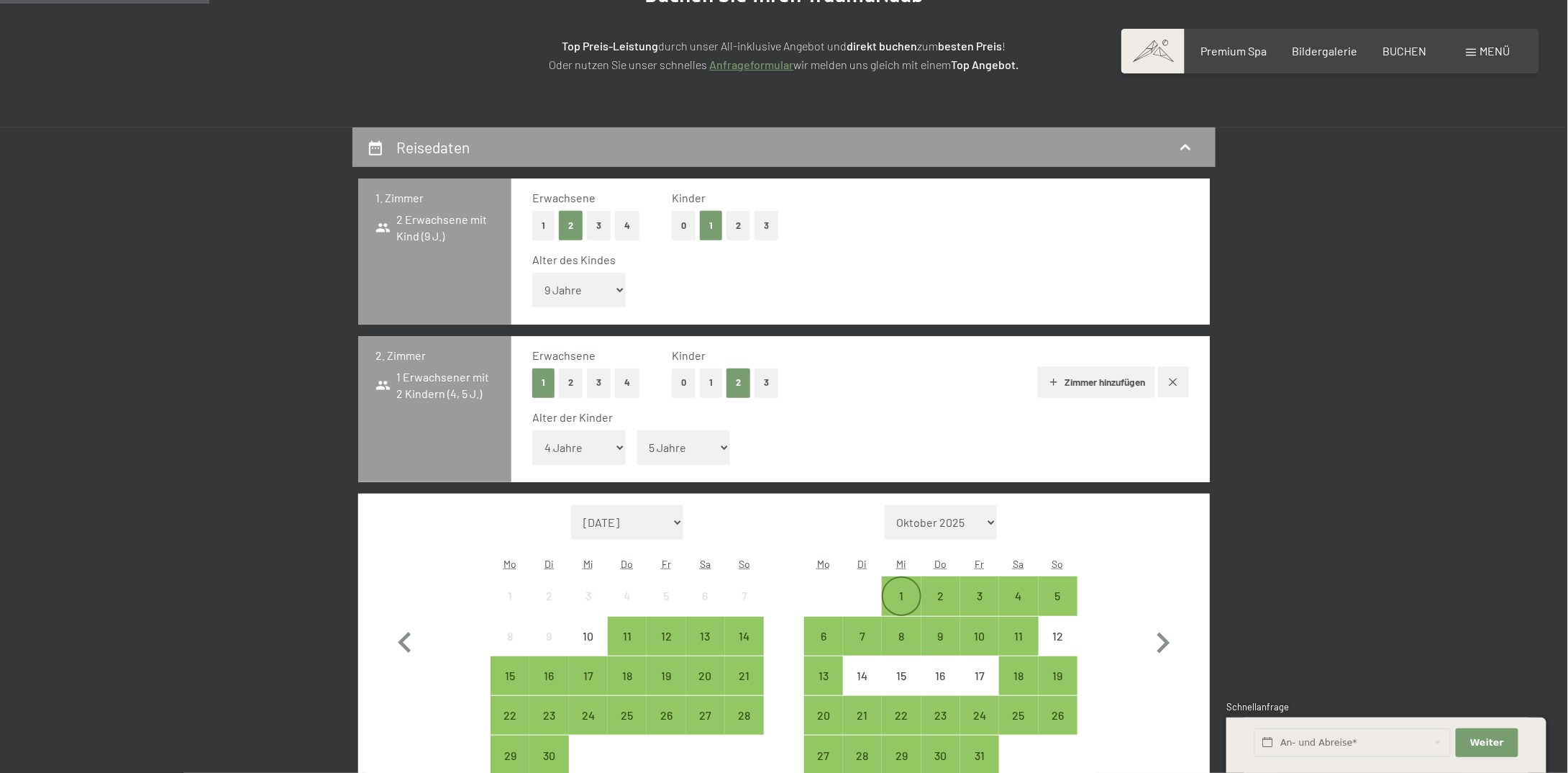
click at [898, 594] on div "1" at bounding box center [901, 607] width 36 height 36
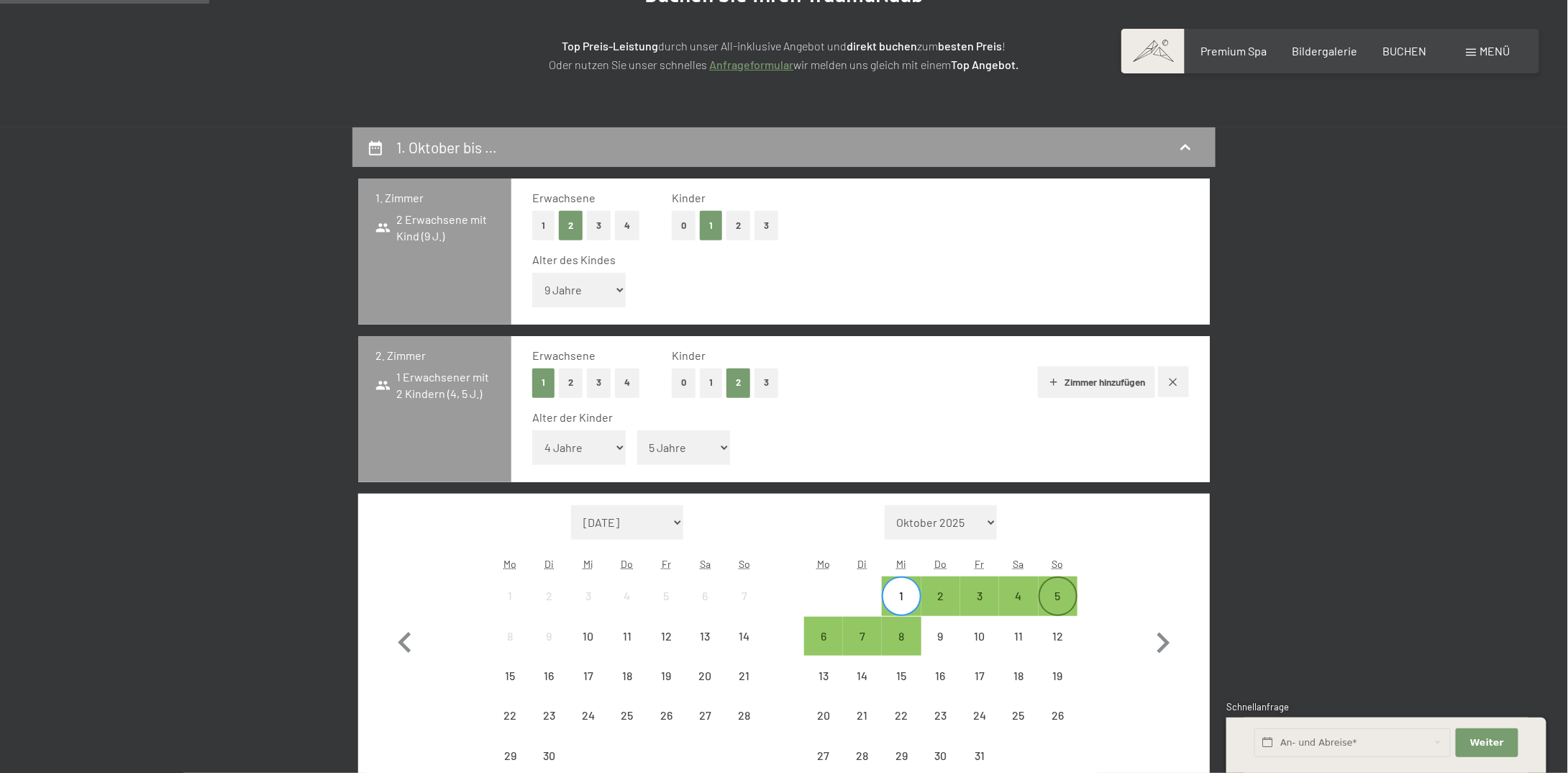
click at [1059, 592] on div "5" at bounding box center [1058, 607] width 36 height 36
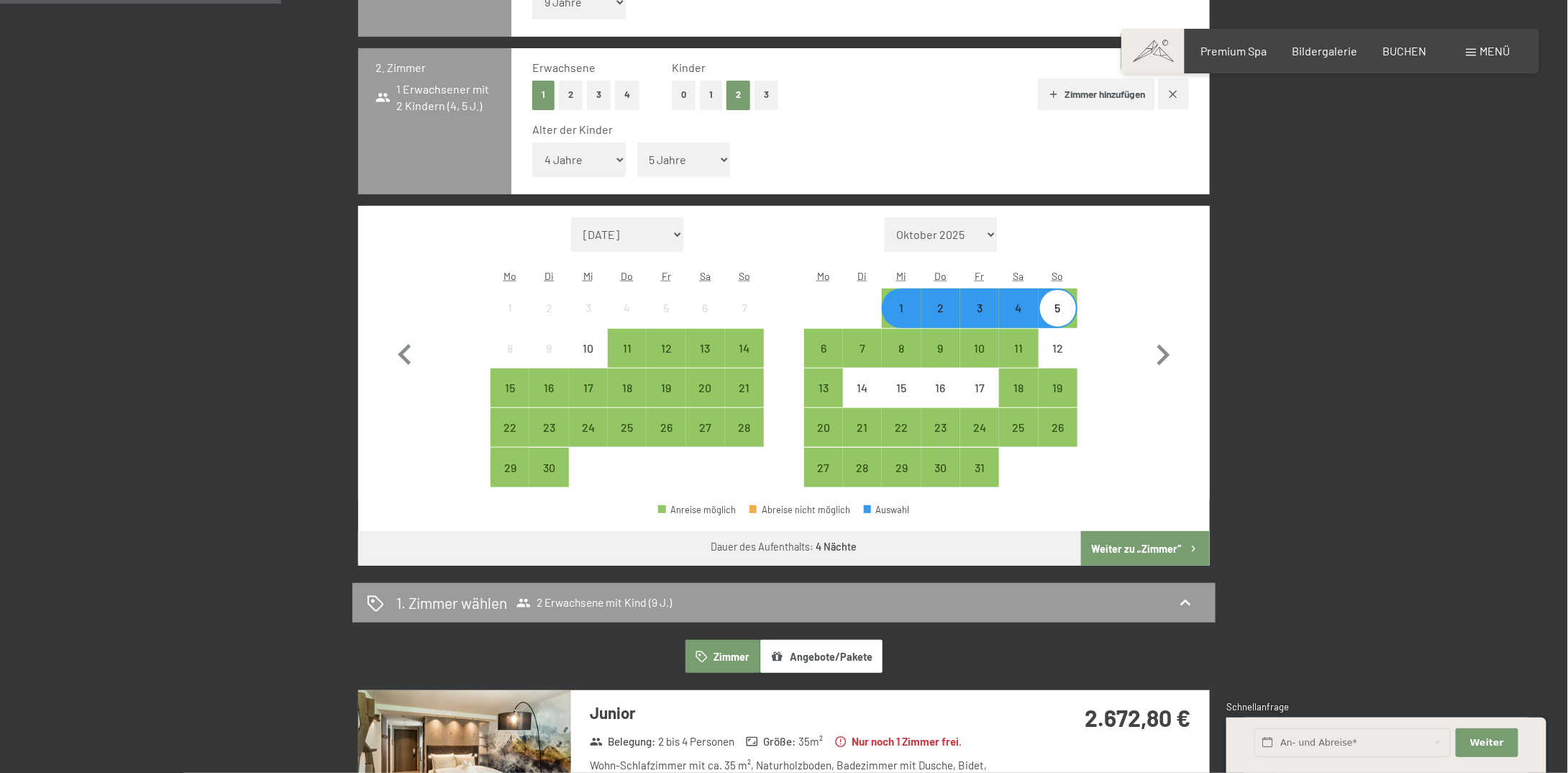
scroll to position [720, 0]
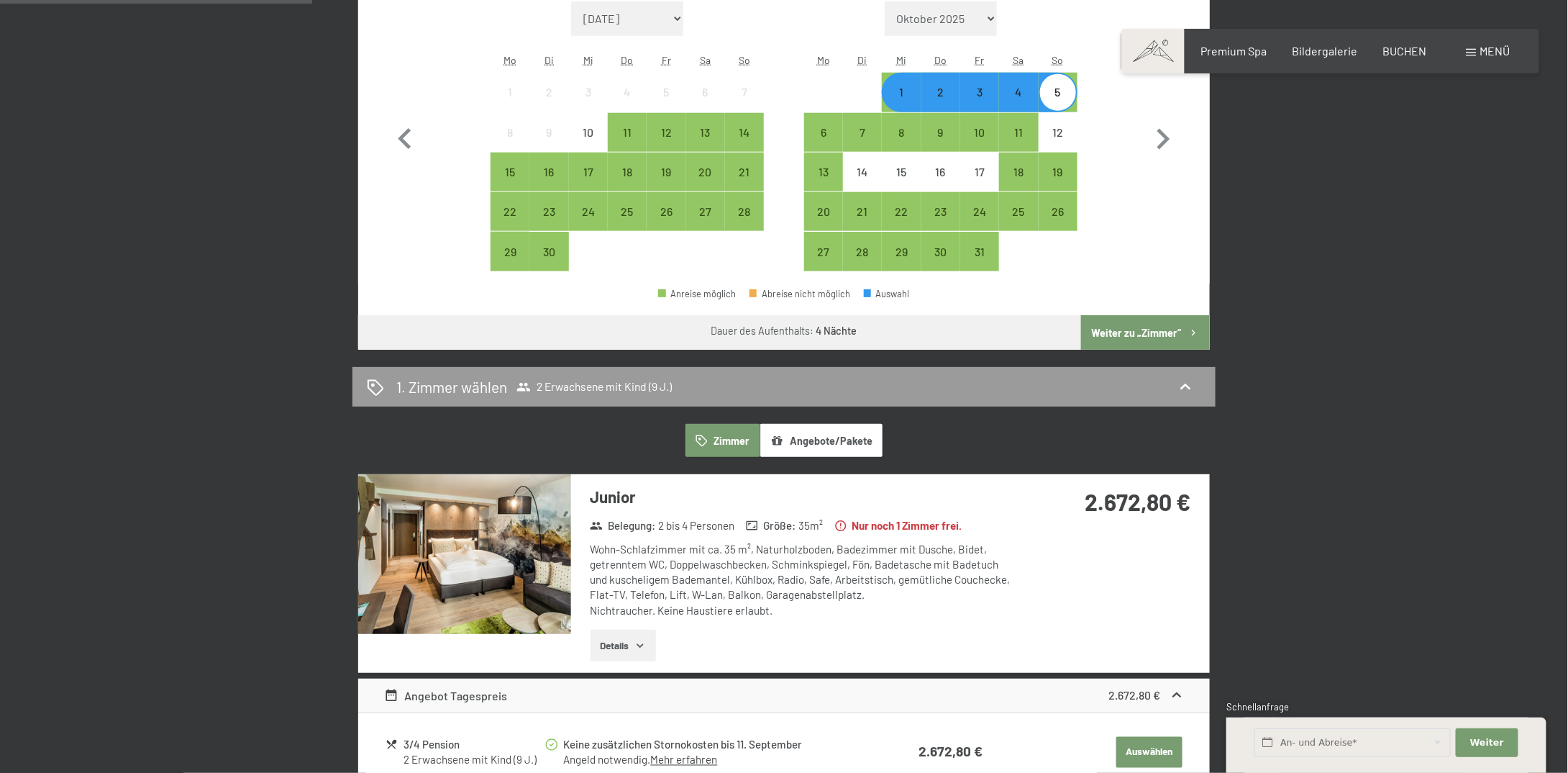
click at [1131, 327] on button "Weiter zu „Zimmer“" at bounding box center [1145, 333] width 129 height 35
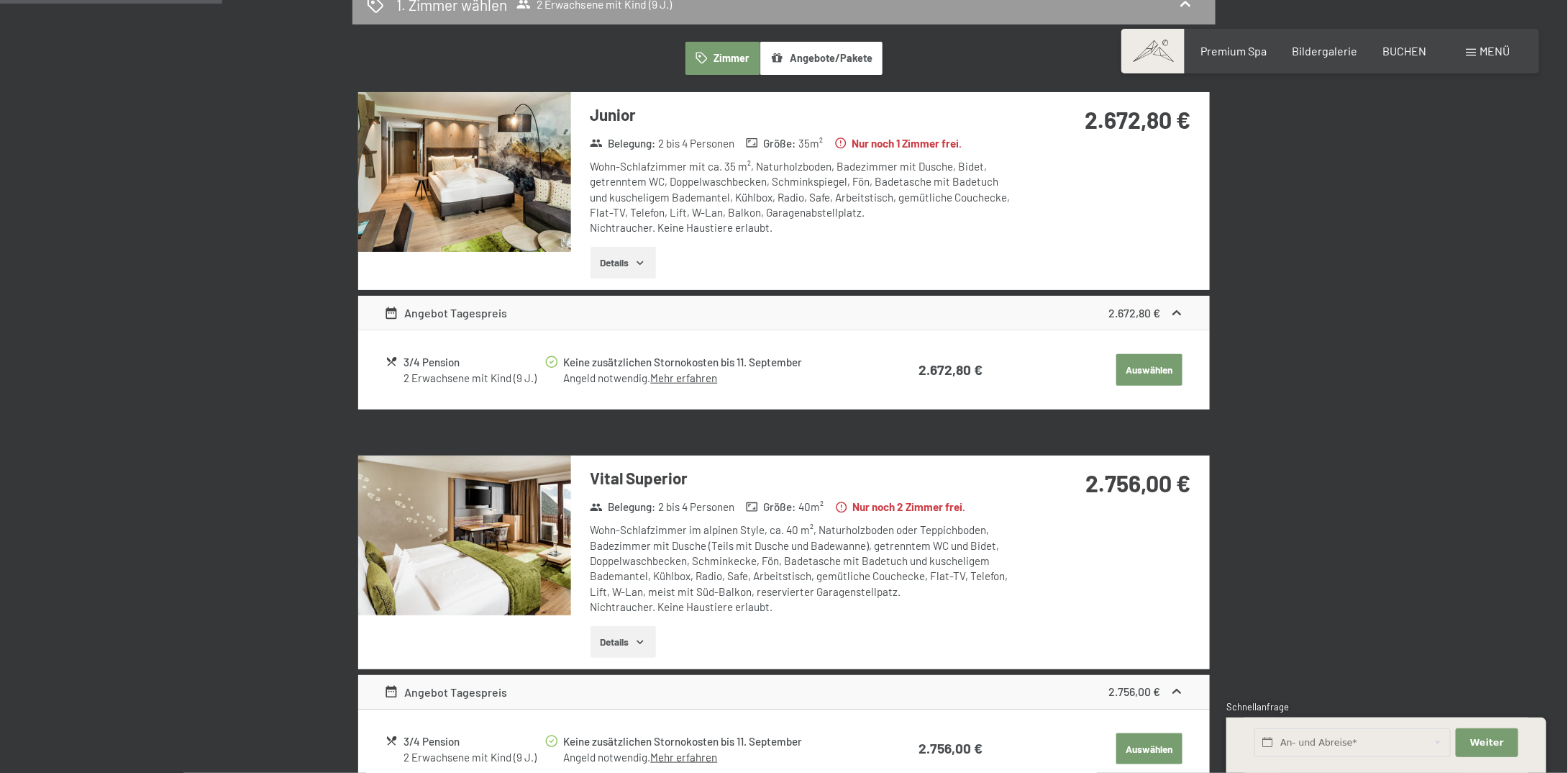
scroll to position [487, 0]
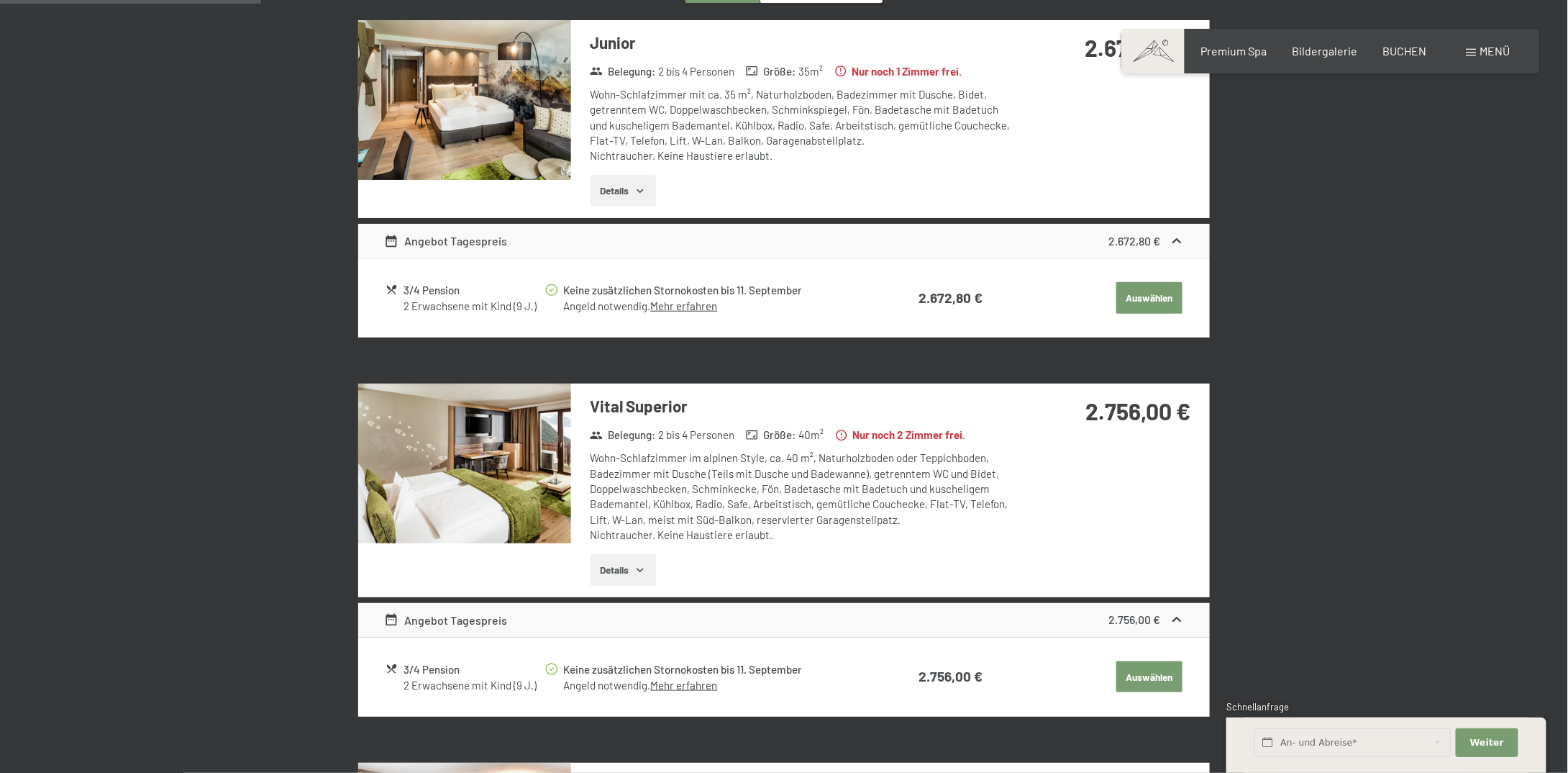
click at [642, 573] on icon "button" at bounding box center [640, 569] width 12 height 12
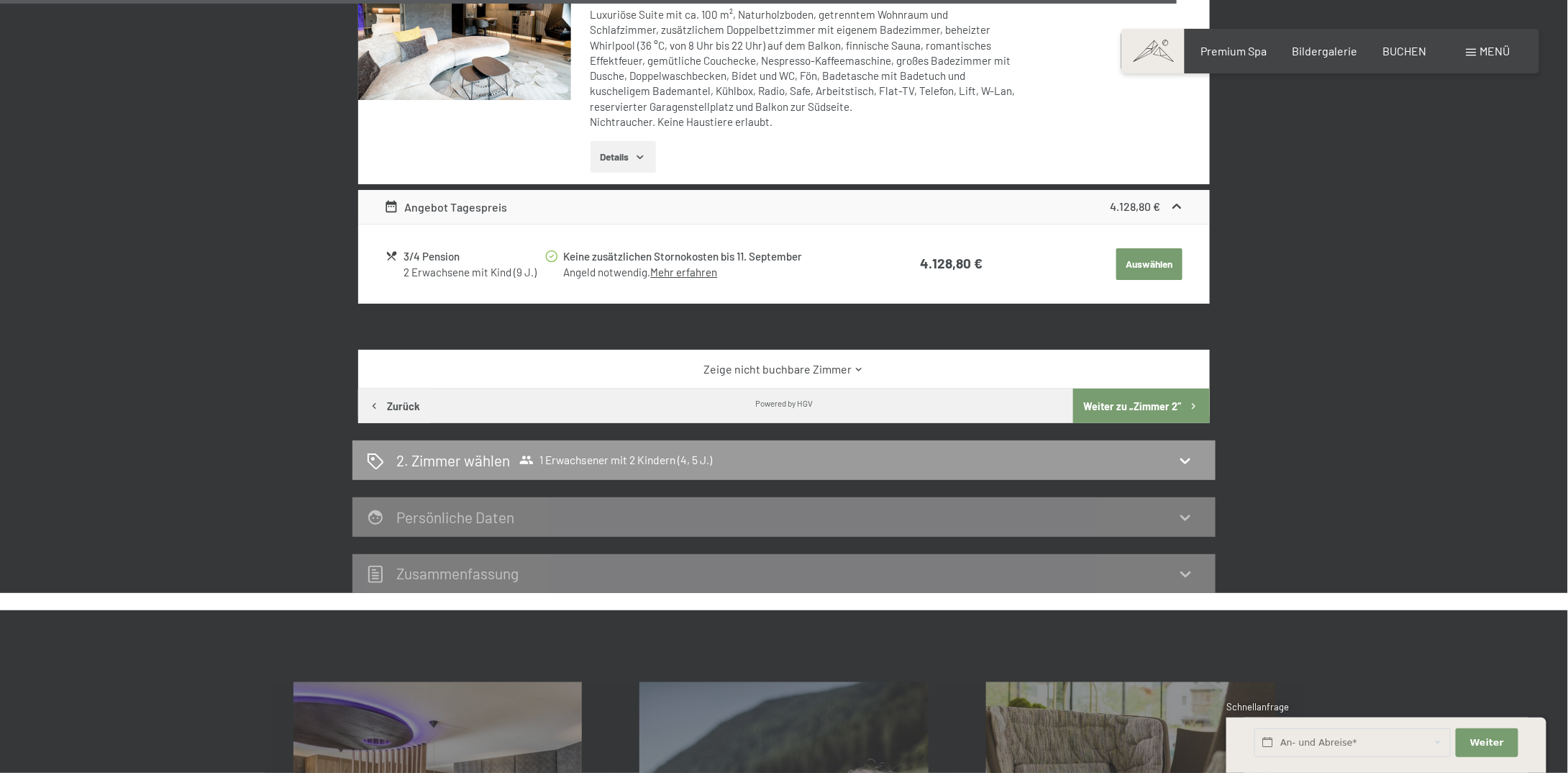
scroll to position [2501, 0]
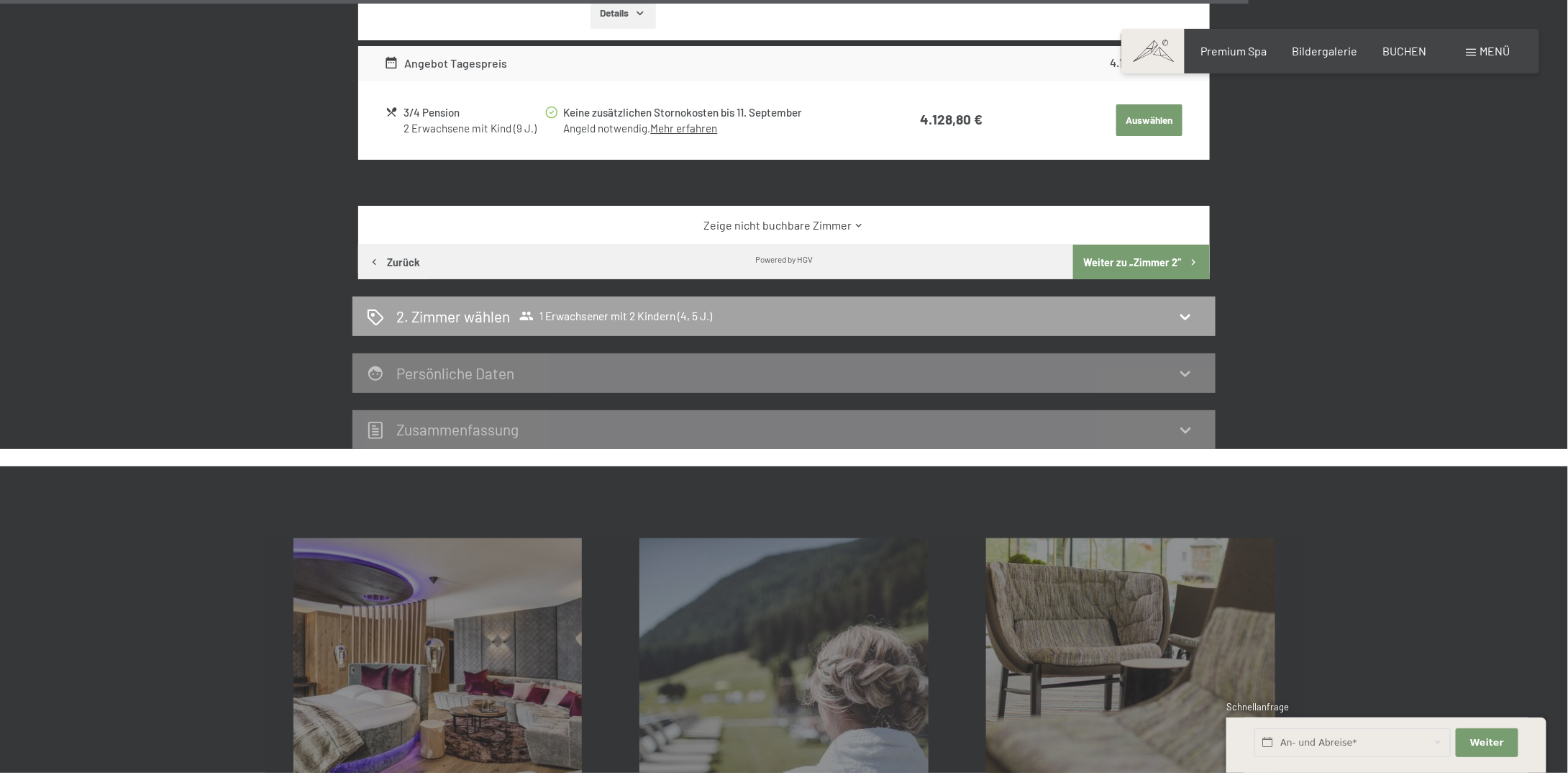
click at [694, 297] on div "2. Zimmer wählen 1 Erwachsener mit 2 Kindern (4, 5 J.)" at bounding box center [784, 316] width 863 height 40
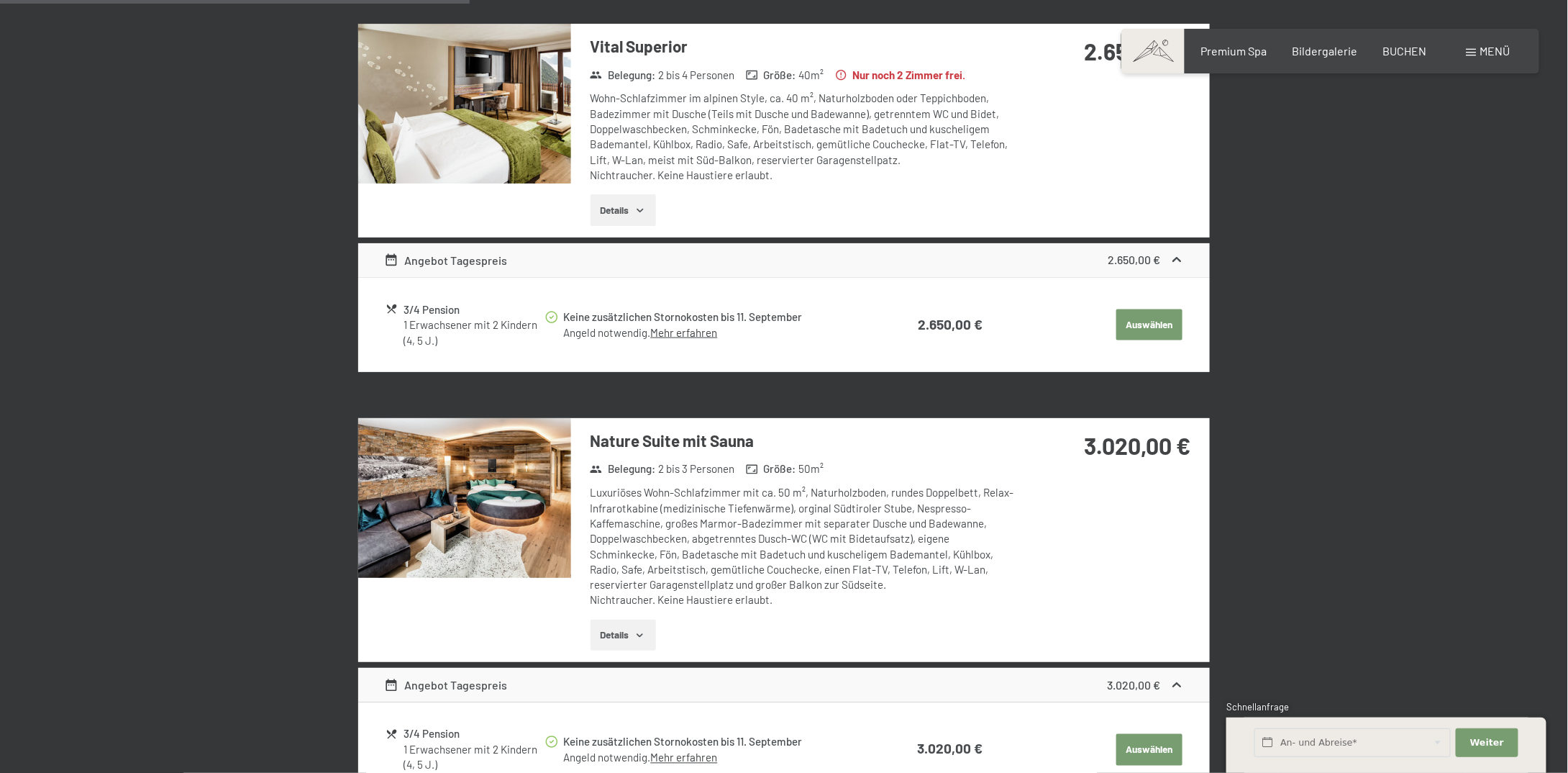
scroll to position [1135, 0]
